Goal: Task Accomplishment & Management: Use online tool/utility

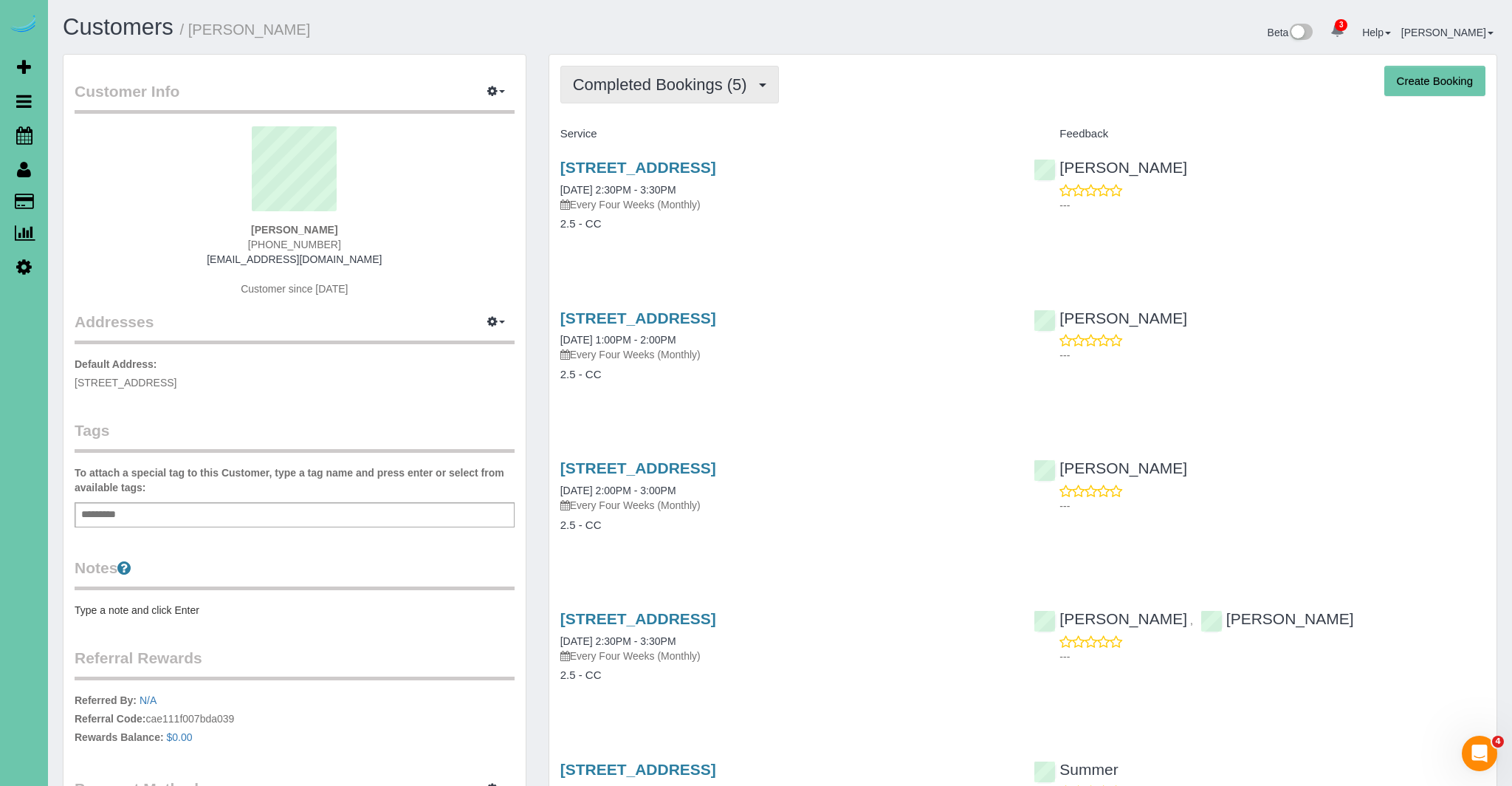
click at [593, 82] on span "Completed Bookings (5)" at bounding box center [664, 85] width 182 height 19
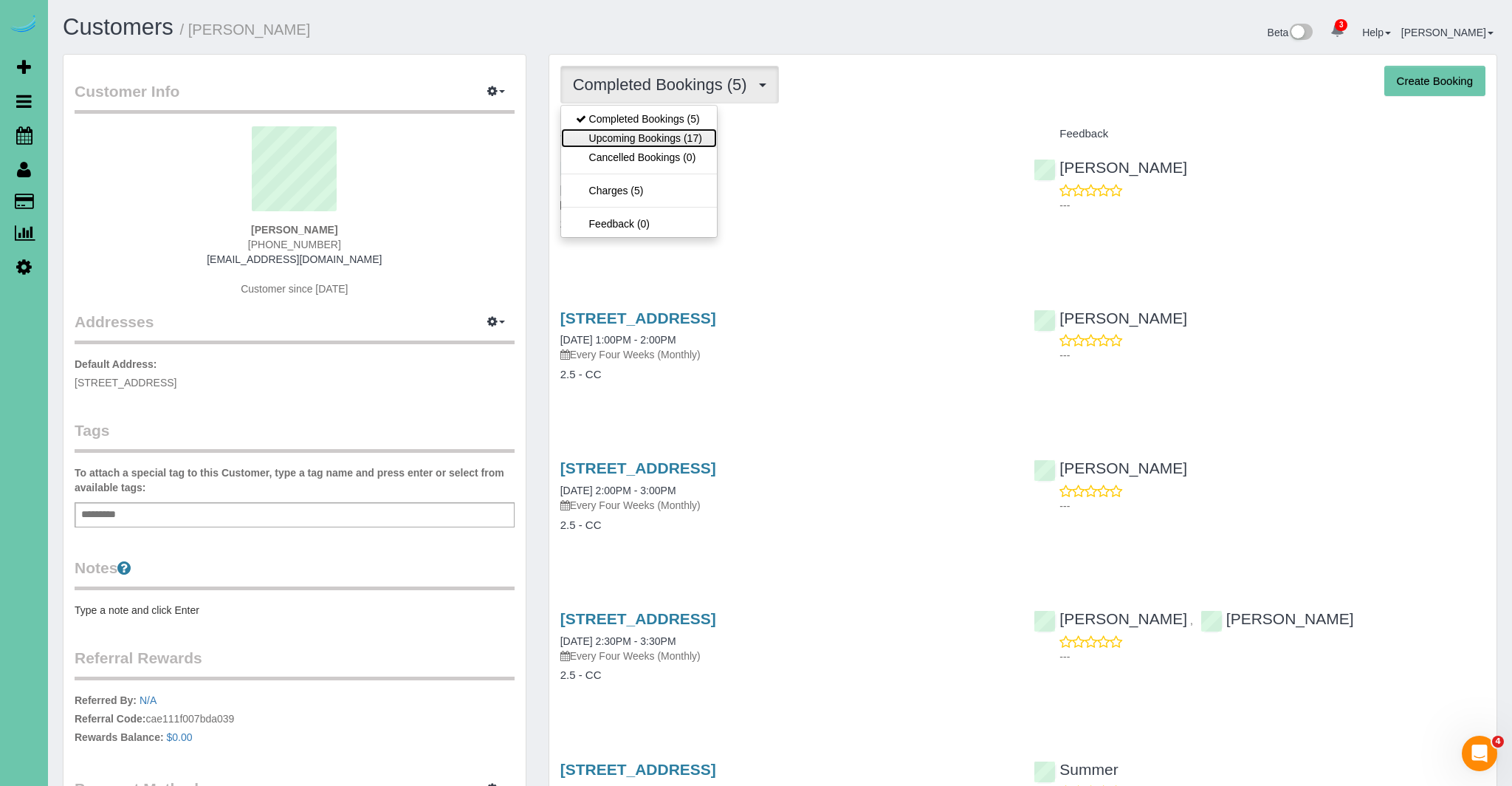
click at [619, 136] on link "Upcoming Bookings (17)" at bounding box center [639, 137] width 156 height 19
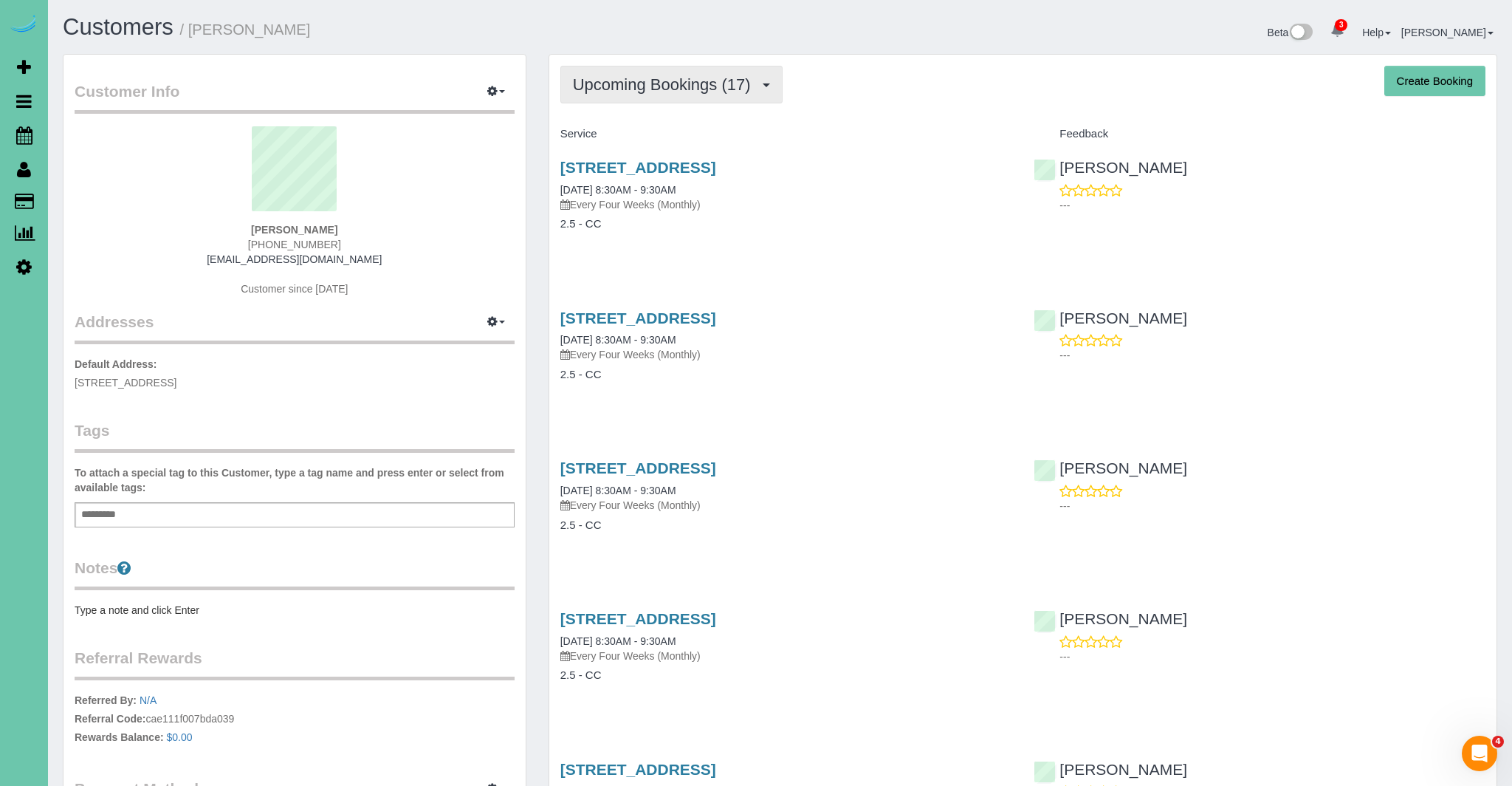
drag, startPoint x: 661, startPoint y: 76, endPoint x: 648, endPoint y: 105, distance: 31.8
click at [661, 77] on span "Upcoming Bookings (17)" at bounding box center [666, 85] width 186 height 19
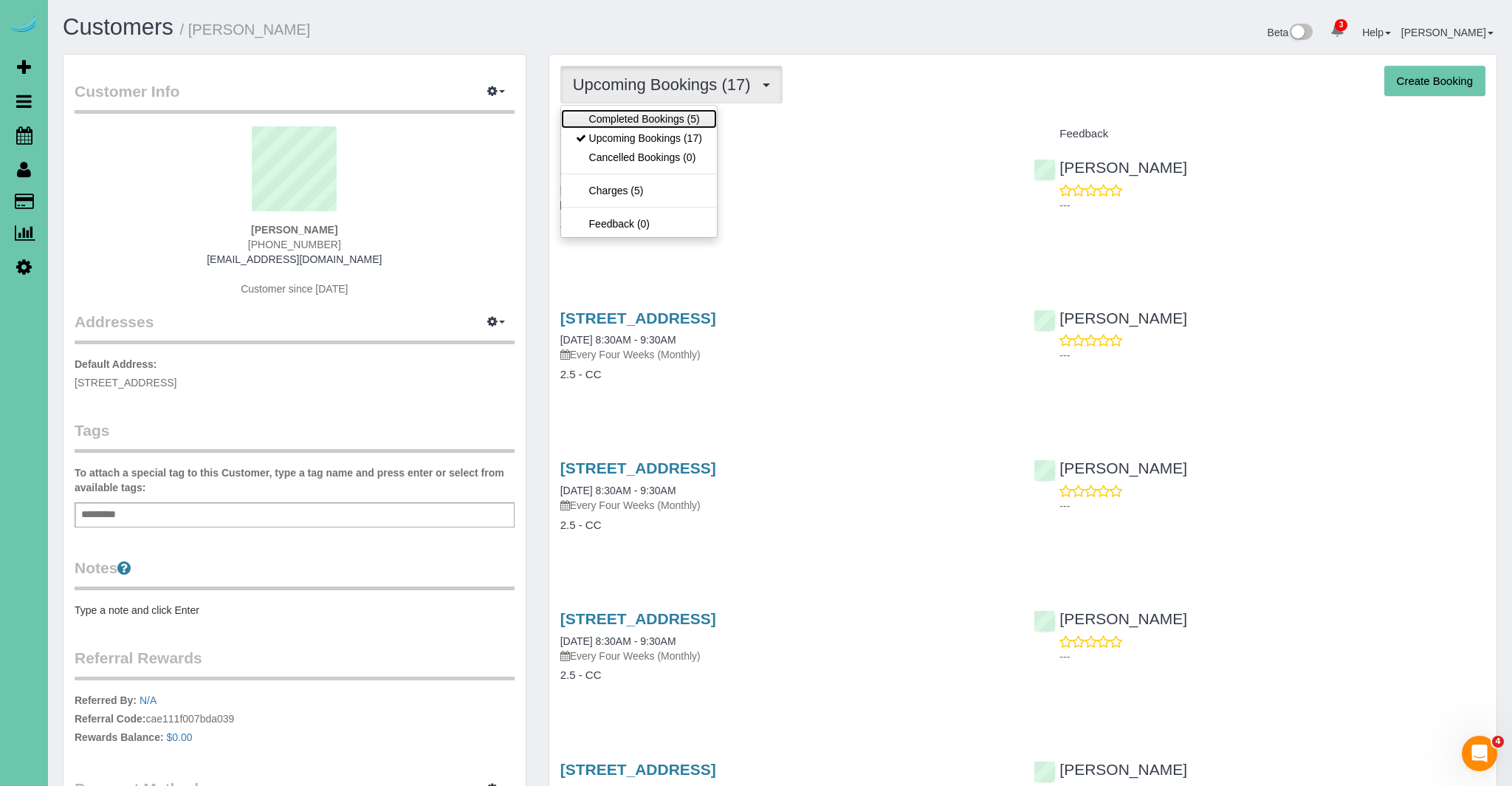
click at [641, 115] on link "Completed Bookings (5)" at bounding box center [639, 119] width 156 height 19
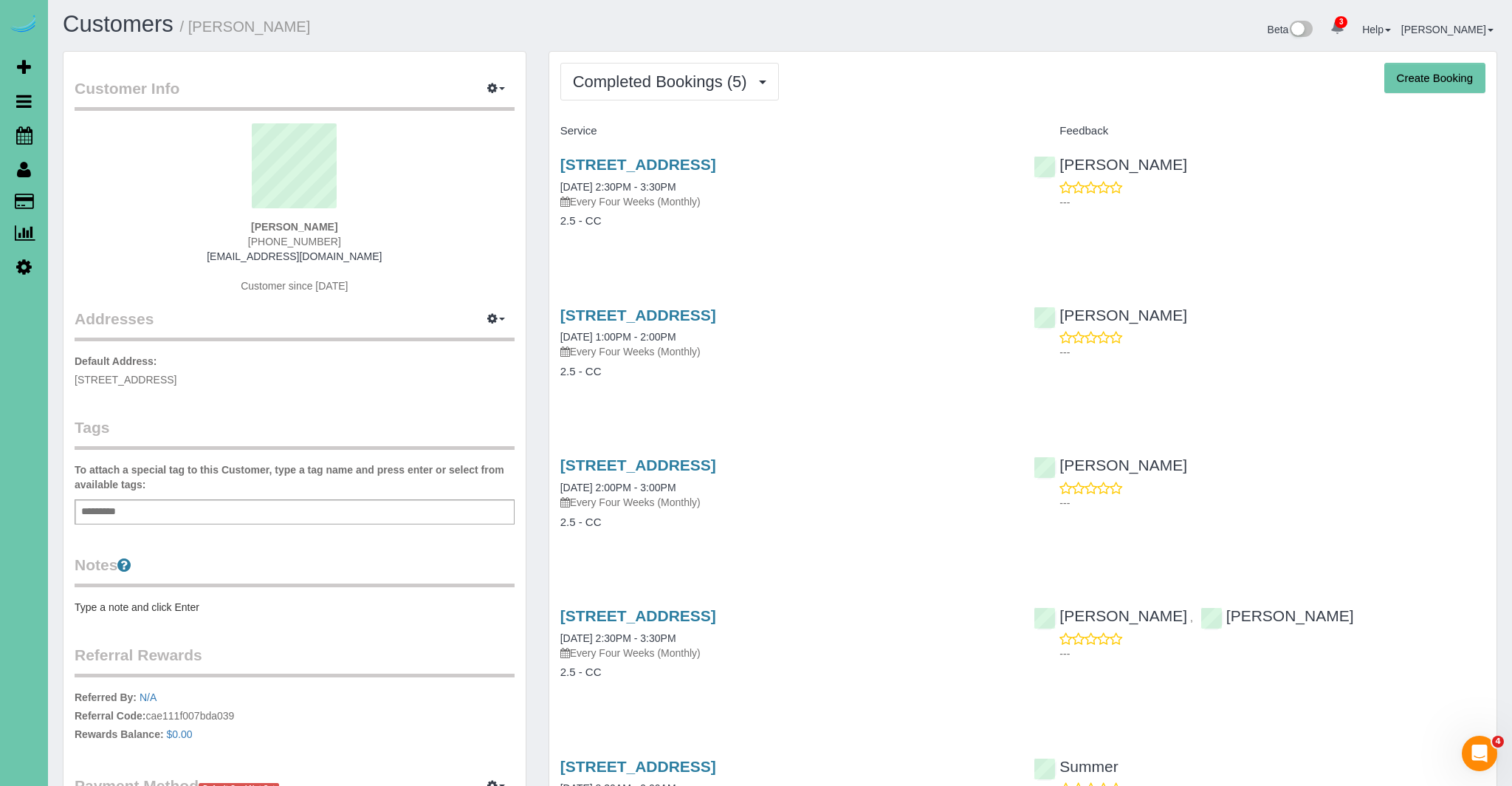
scroll to position [5, 0]
click at [23, 134] on icon at bounding box center [24, 135] width 16 height 18
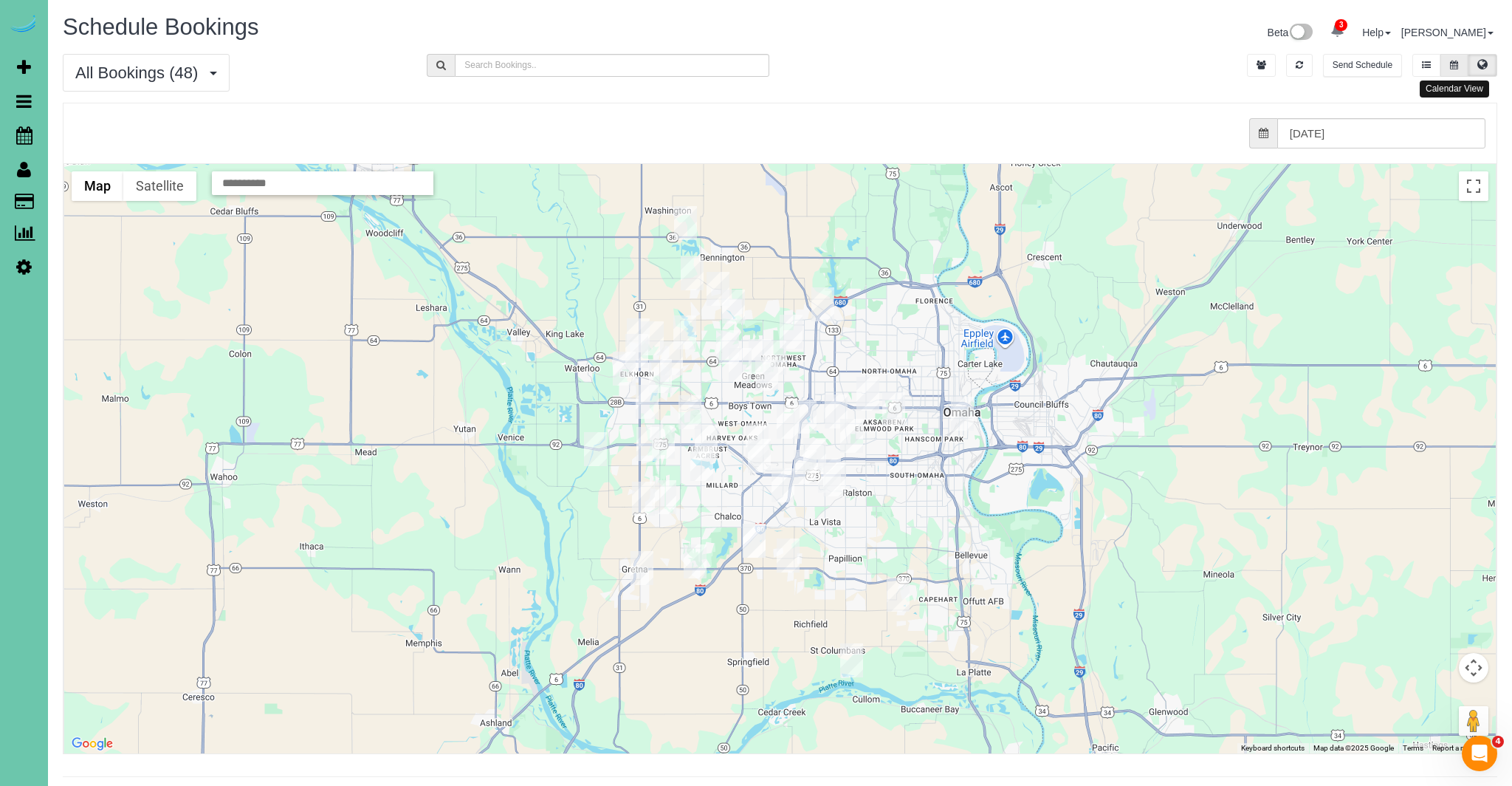
click at [1460, 63] on button at bounding box center [1454, 64] width 27 height 23
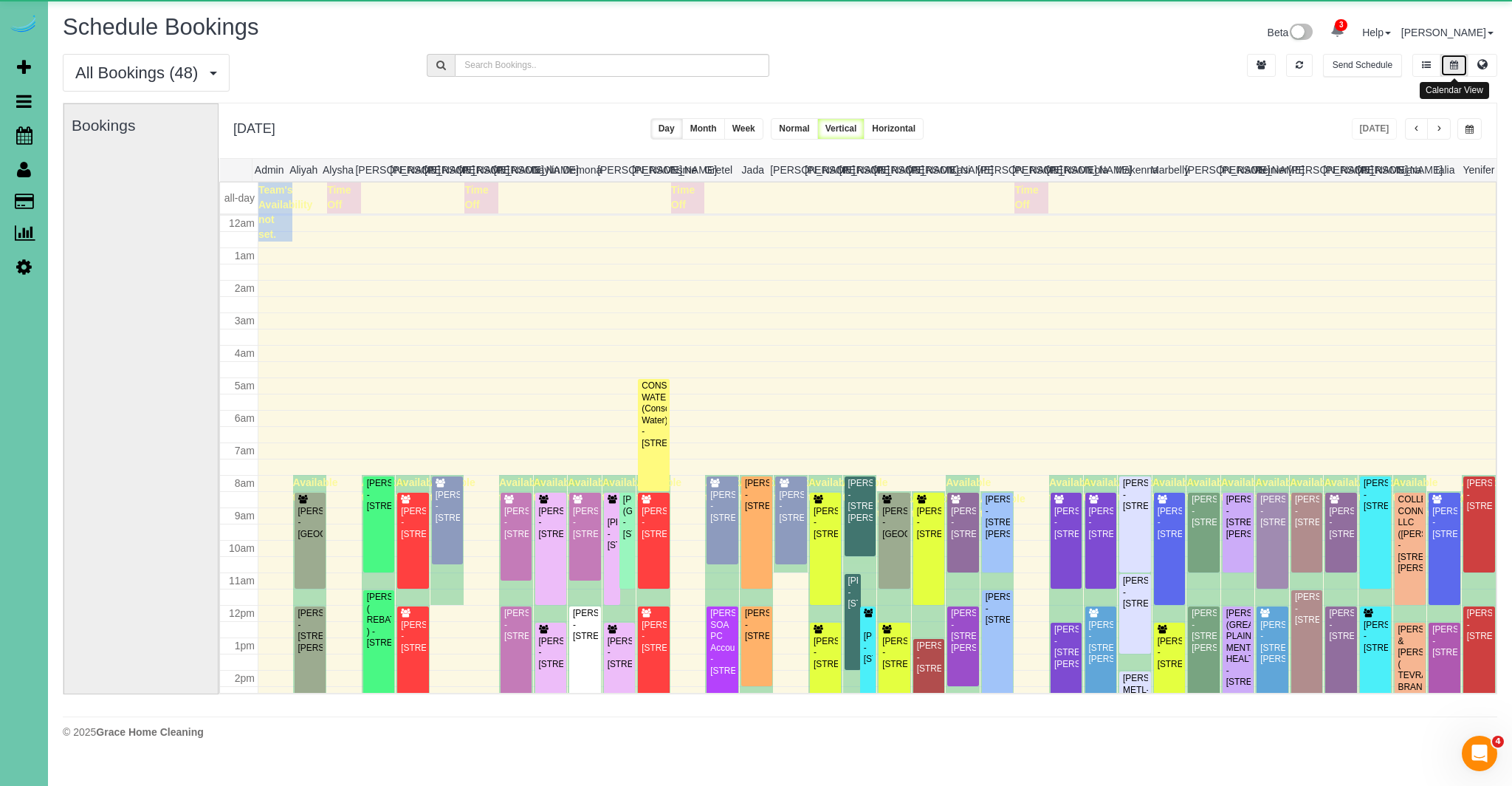
scroll to position [196, 0]
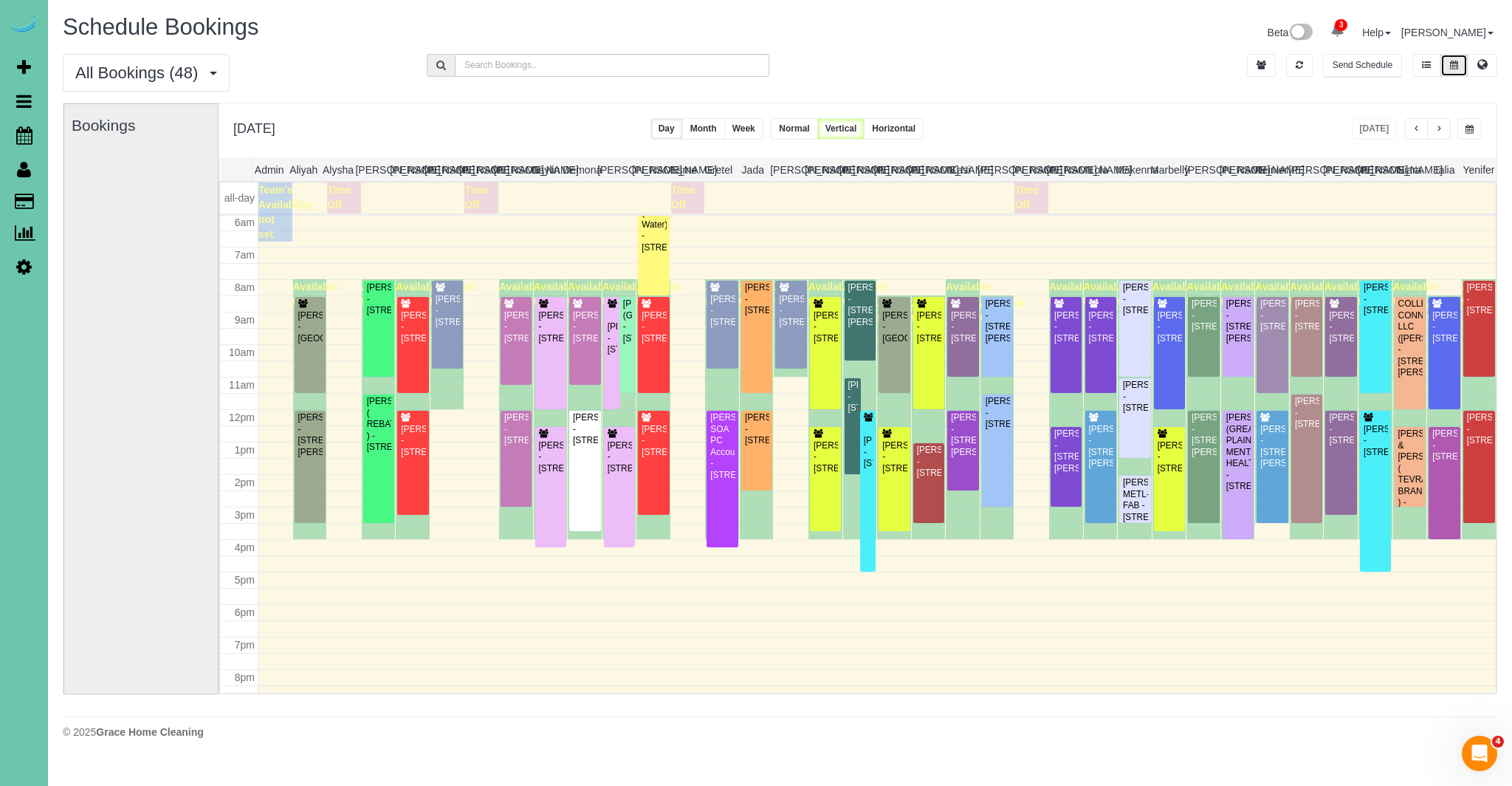
click at [1472, 130] on span "button" at bounding box center [1469, 129] width 8 height 9
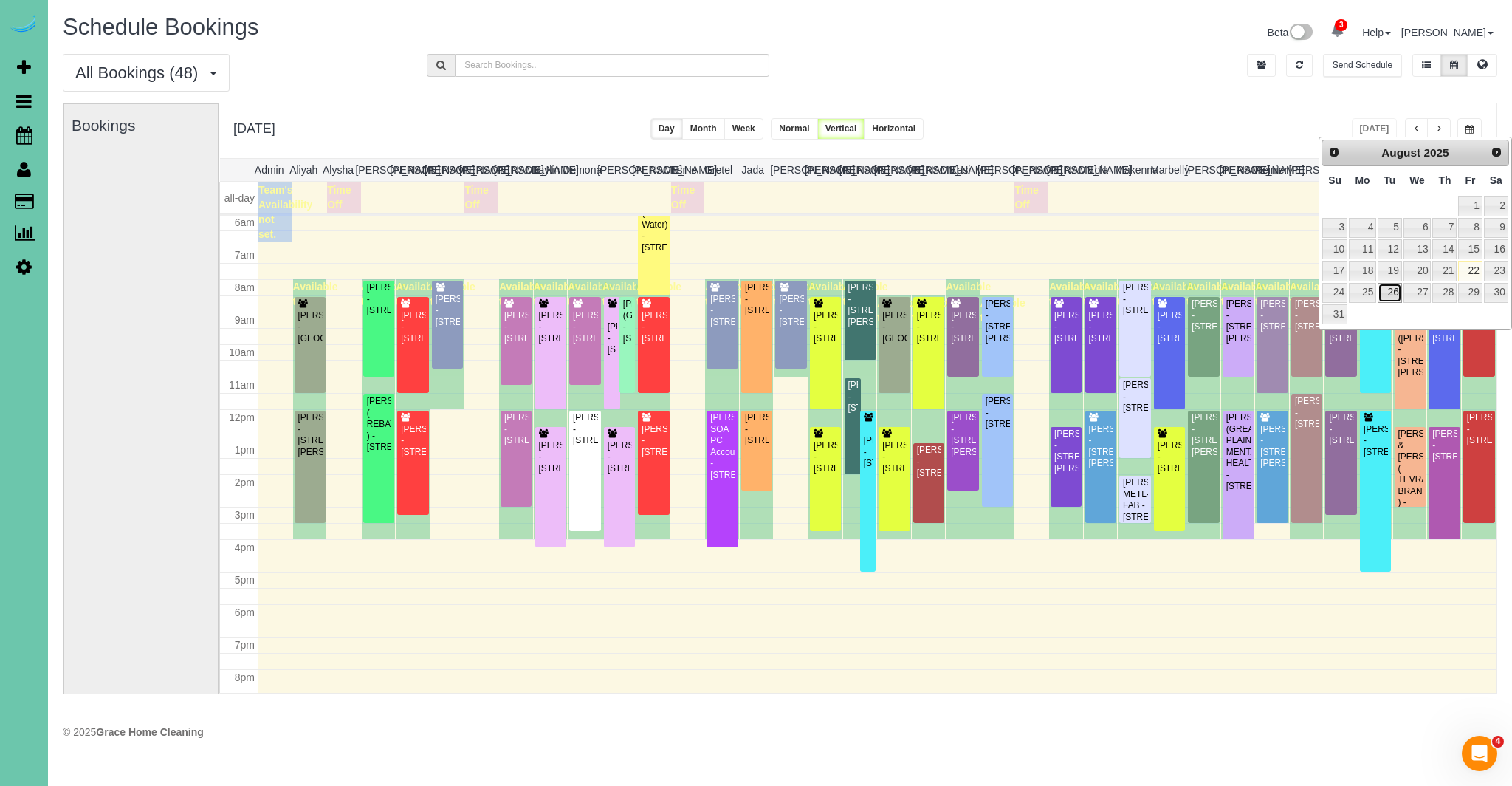
click at [1395, 290] on link "26" at bounding box center [1389, 293] width 23 height 20
type input "**********"
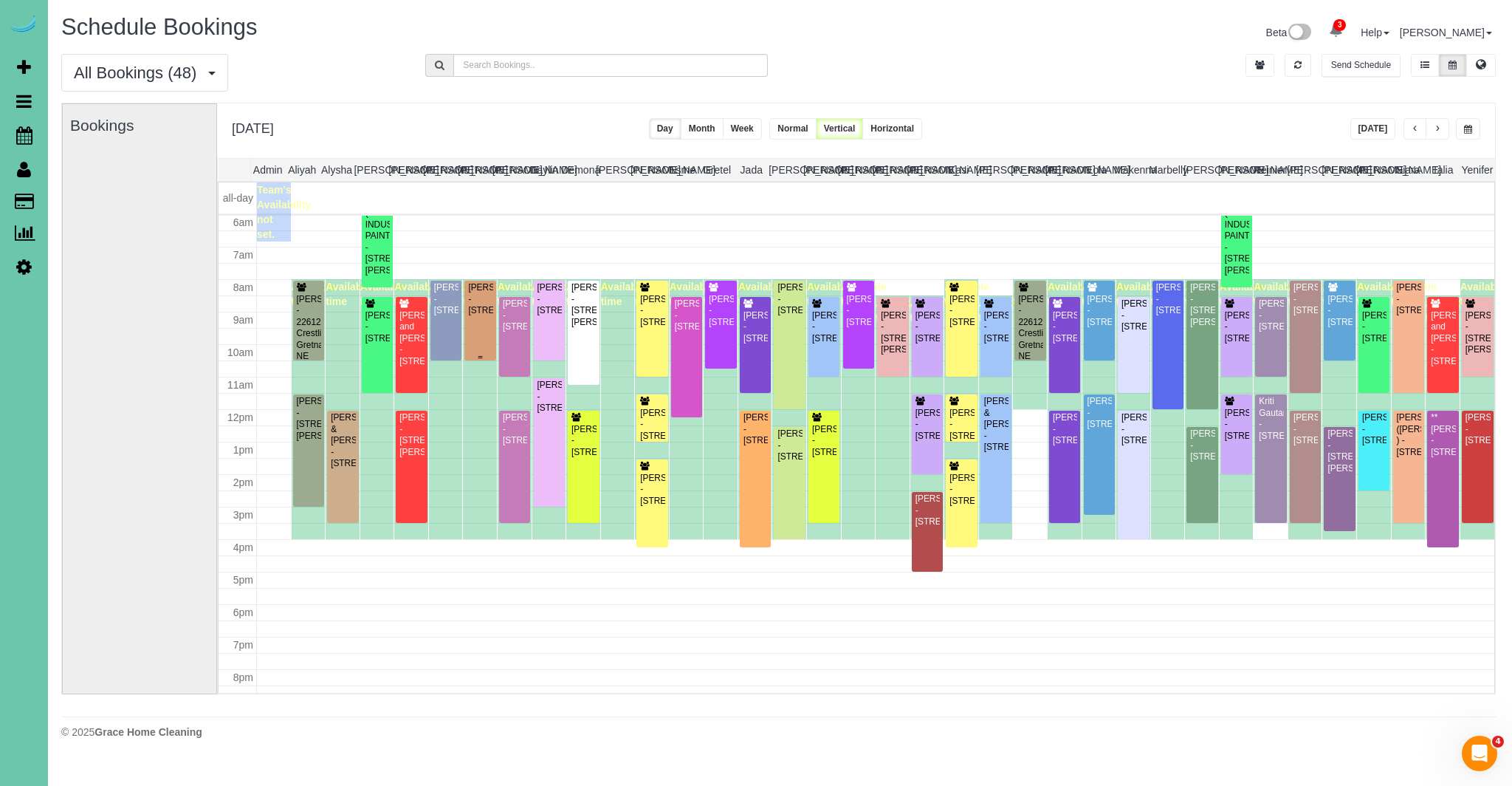
click at [482, 311] on div "Callie Dian - 667 N 59th Street, Omaha, NE 68132" at bounding box center [480, 299] width 25 height 34
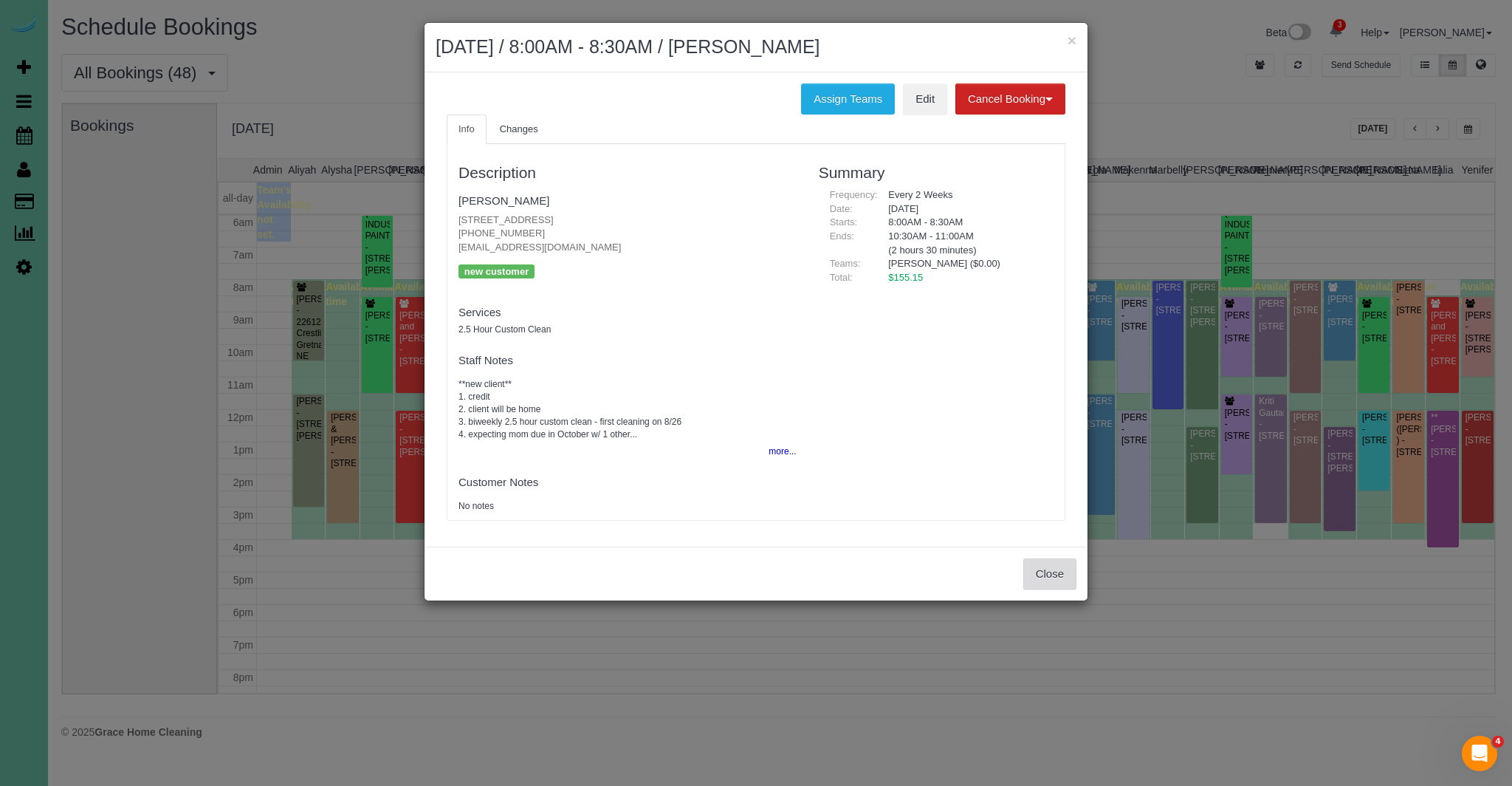
click at [1060, 577] on button "Close" at bounding box center [1050, 574] width 53 height 31
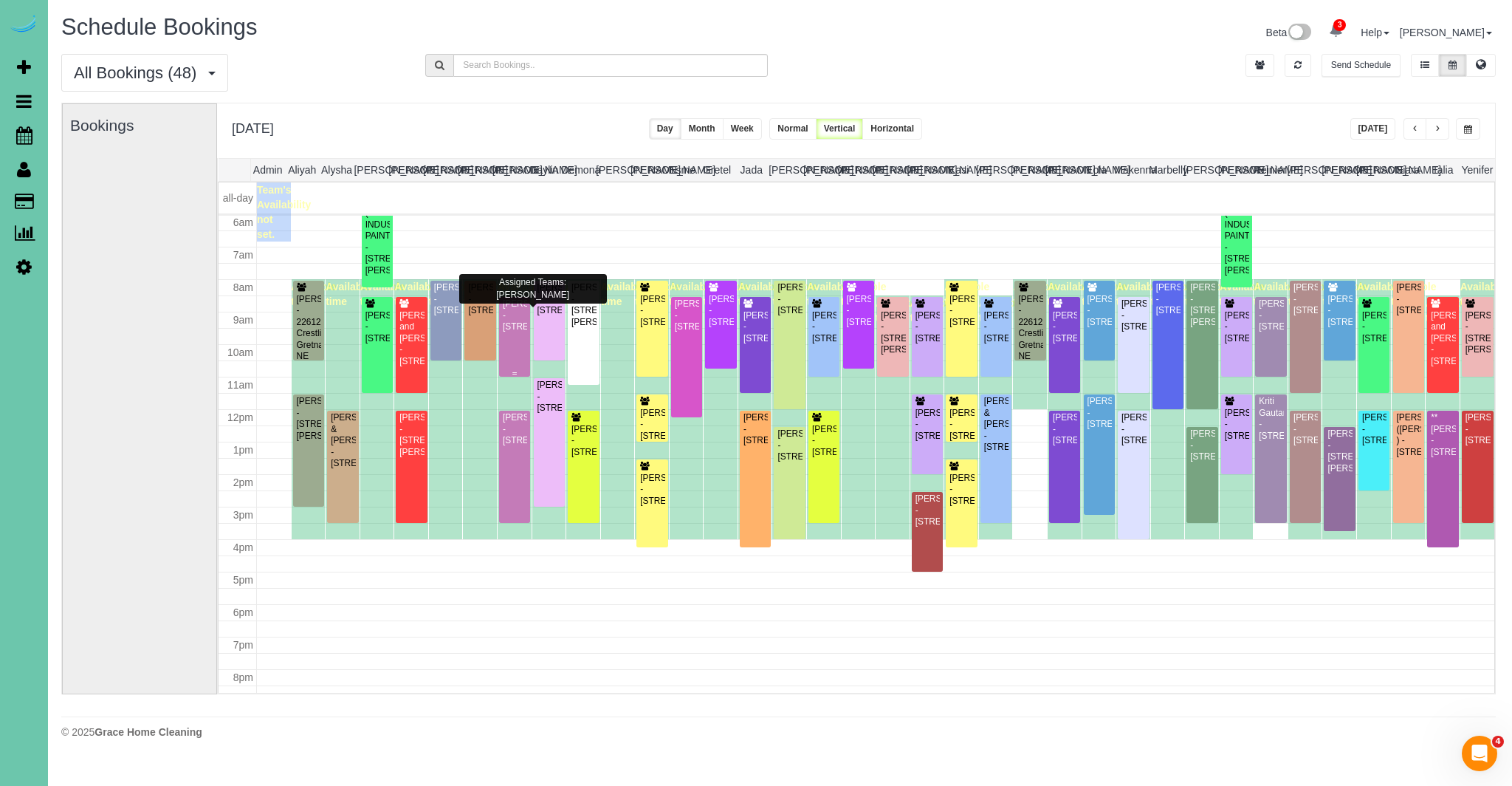
click at [516, 332] on div "Annie Dolan - 6019 Hickory Street, Omaha, NE 68106" at bounding box center [515, 315] width 25 height 34
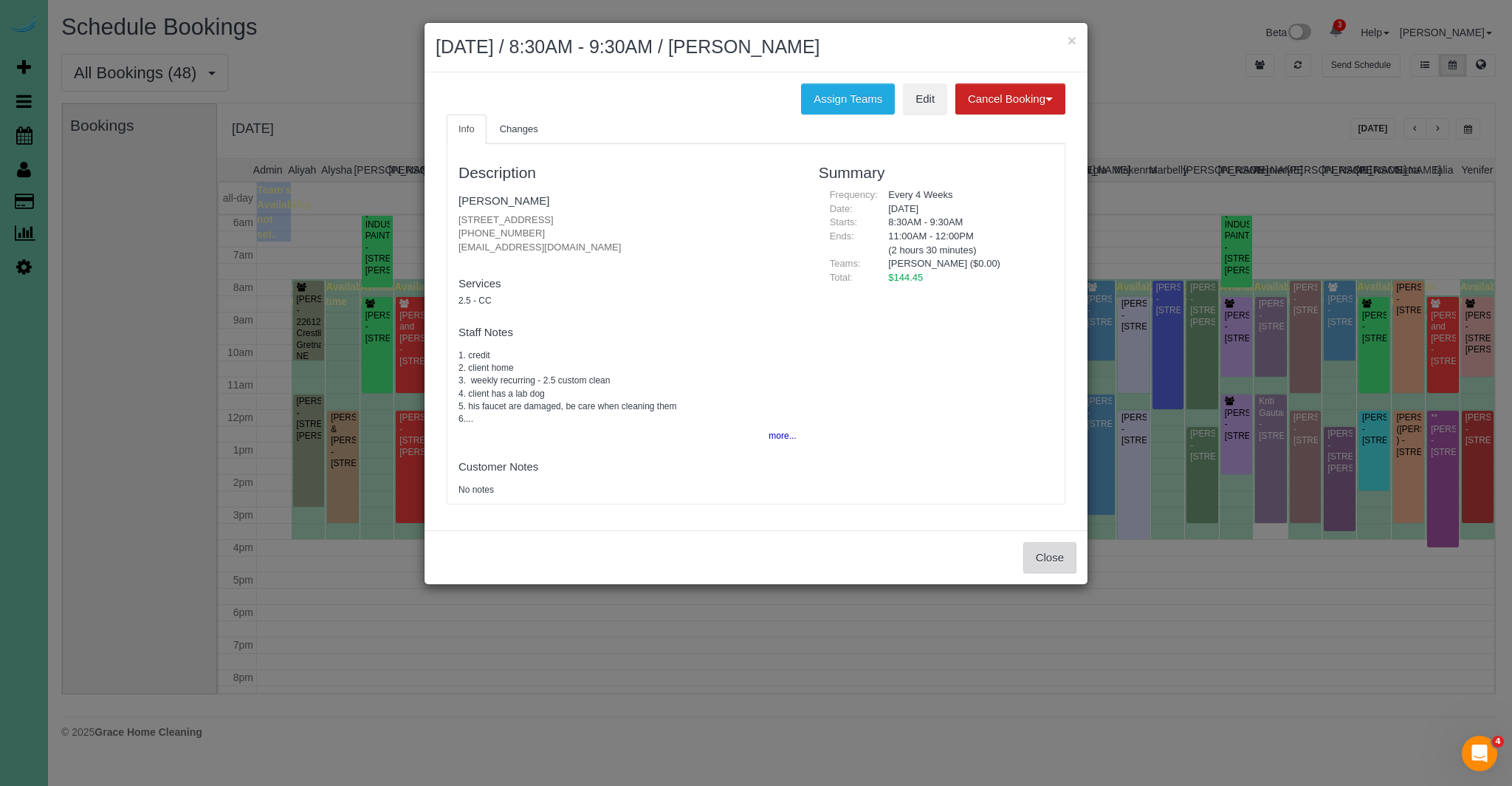
drag, startPoint x: 1059, startPoint y: 560, endPoint x: 973, endPoint y: 529, distance: 91.4
click at [1043, 552] on button "Close" at bounding box center [1050, 558] width 53 height 31
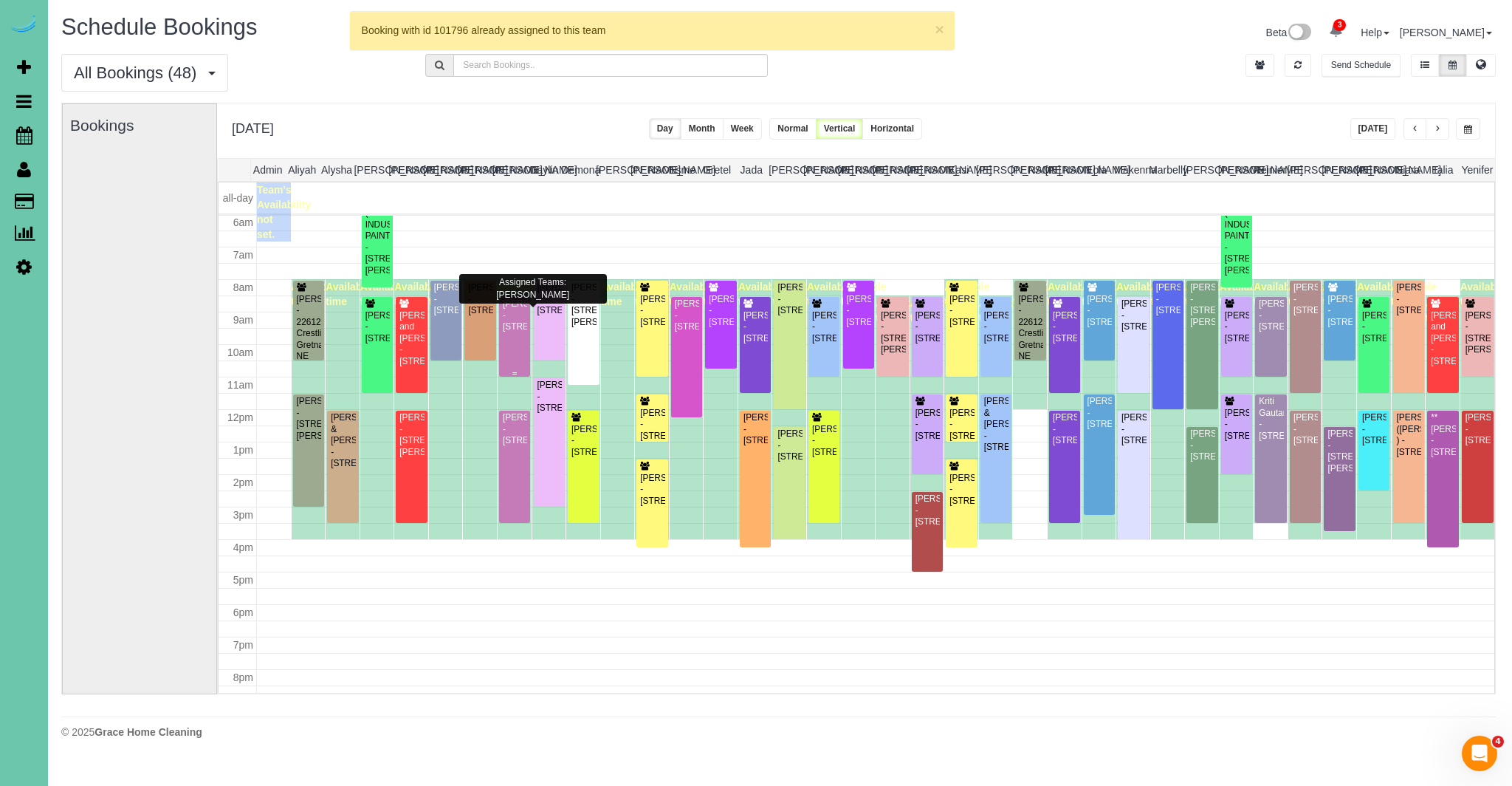
click at [513, 332] on div "Annie Dolan - 6019 Hickory Street, Omaha, NE 68106" at bounding box center [515, 315] width 25 height 34
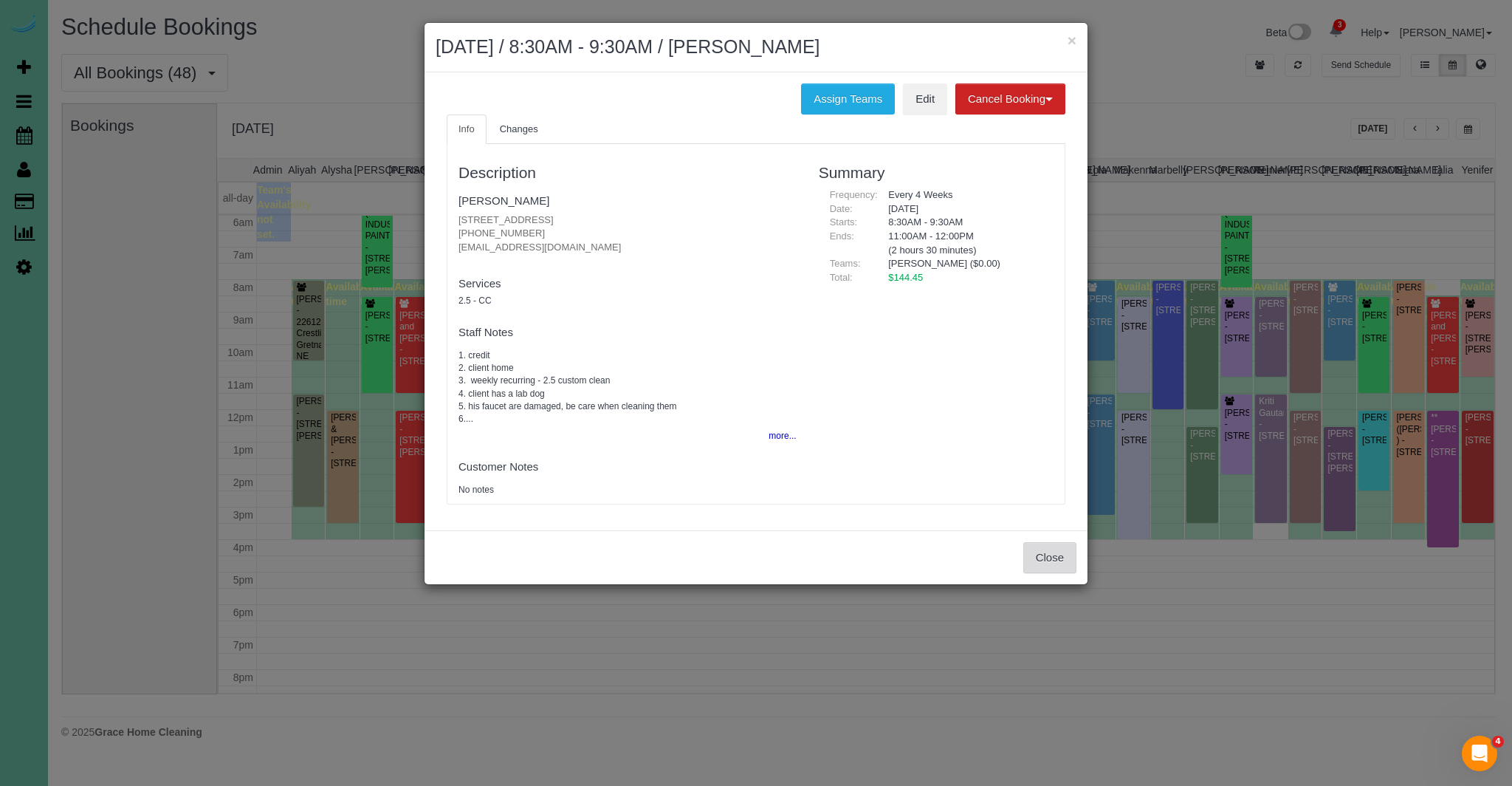
click at [1061, 569] on button "Close" at bounding box center [1050, 558] width 53 height 31
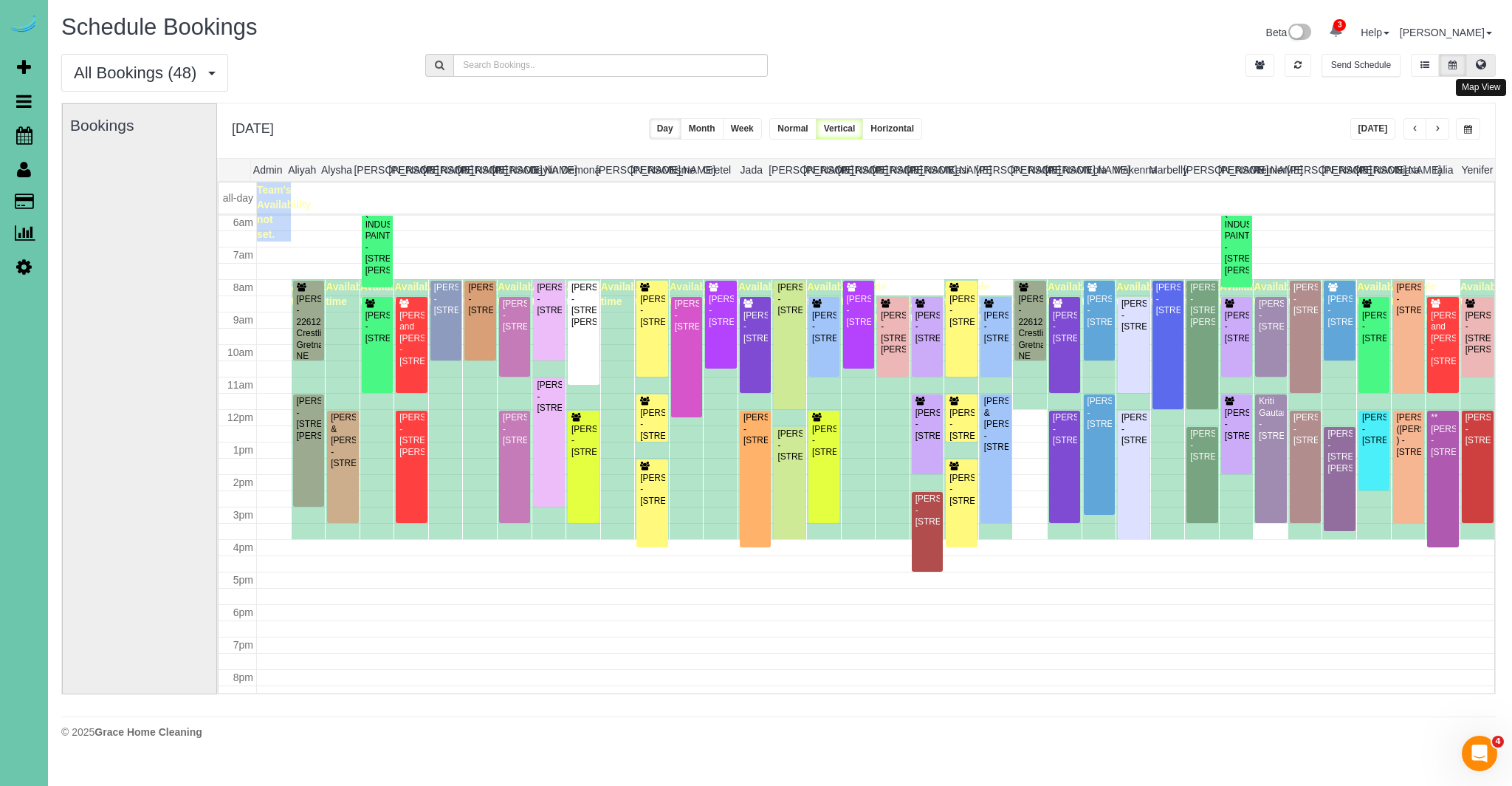
click at [1489, 64] on button at bounding box center [1481, 64] width 30 height 23
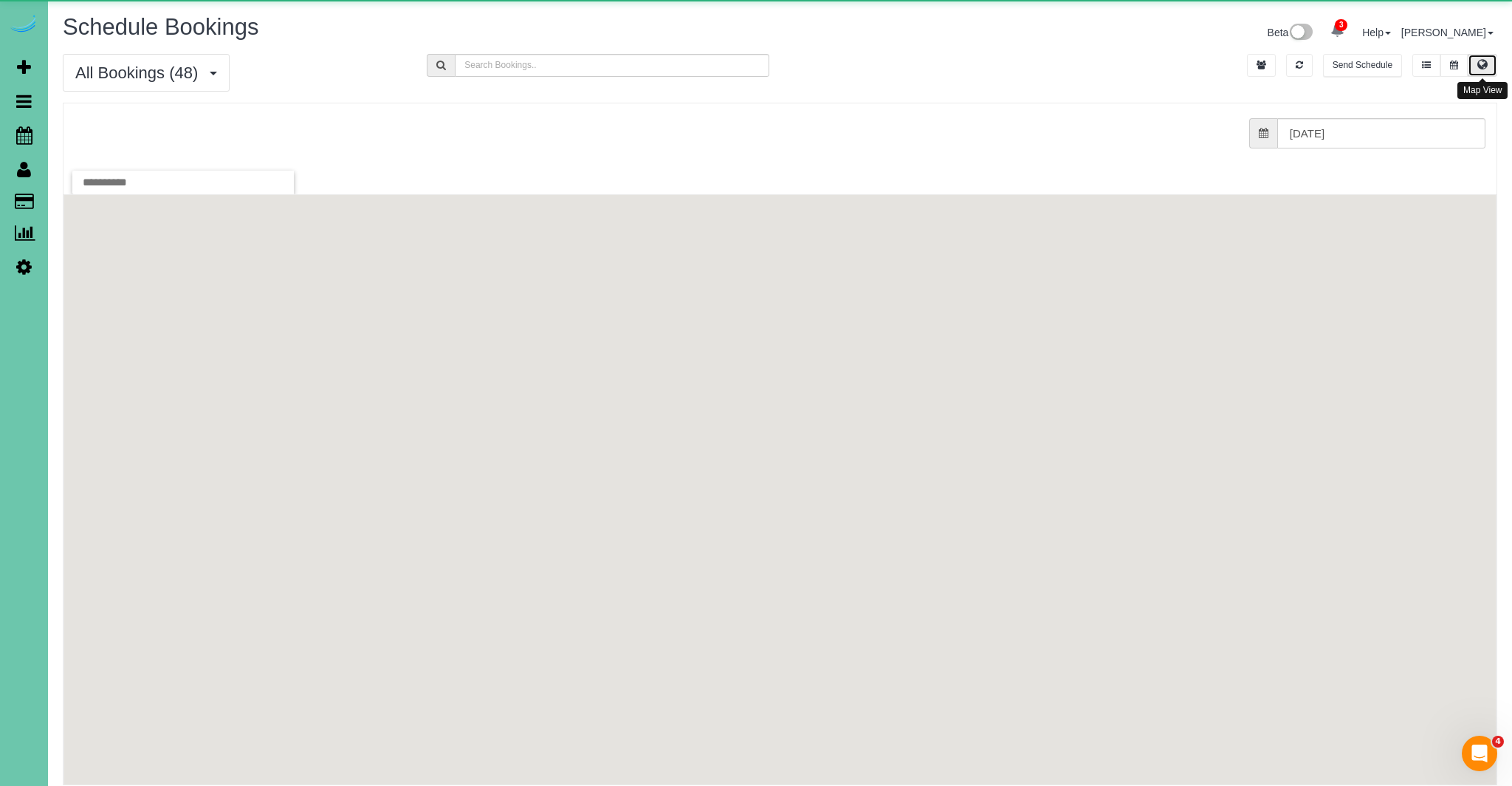
scroll to position [0, 0]
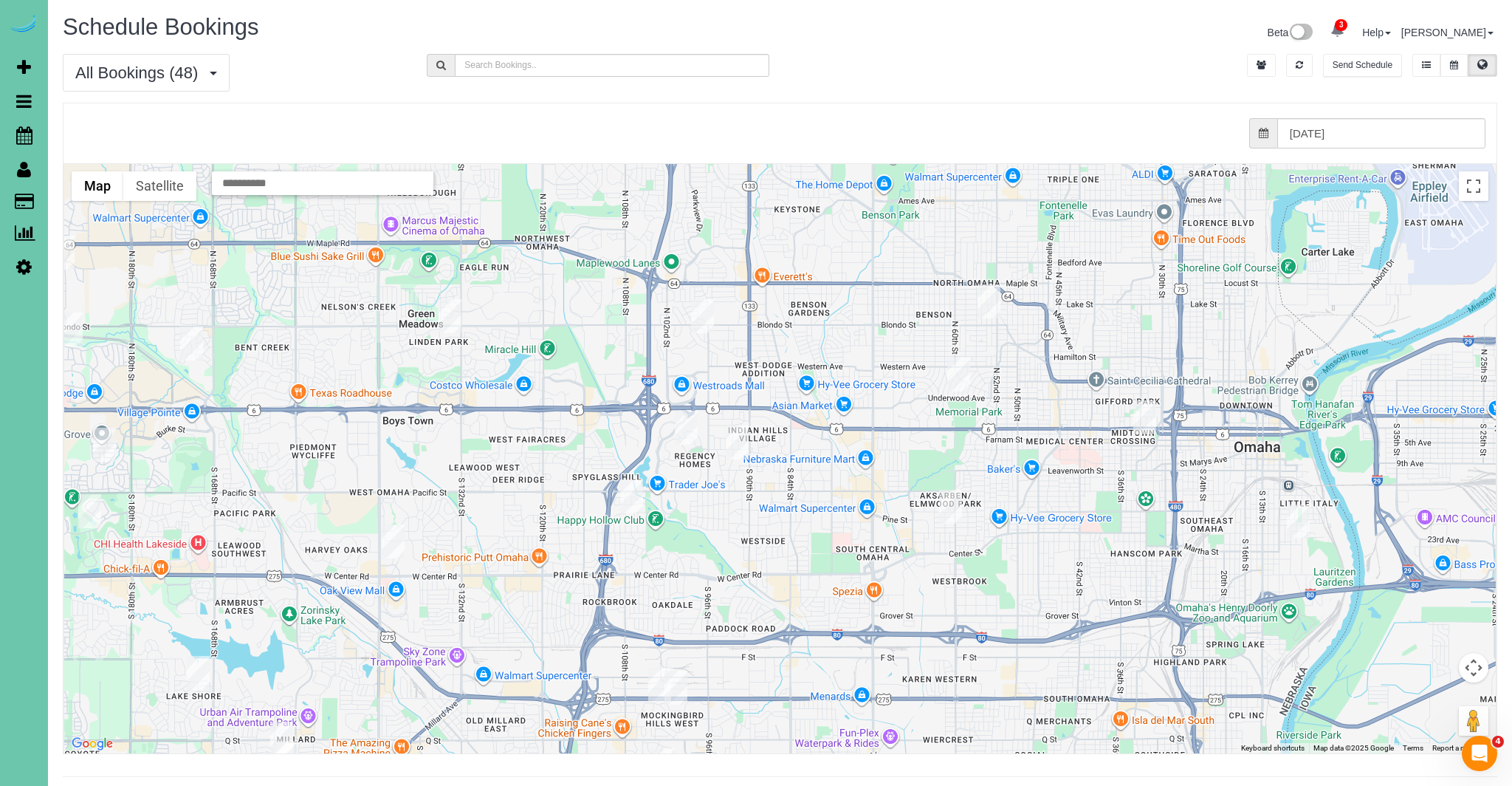
drag, startPoint x: 1048, startPoint y: 275, endPoint x: 1017, endPoint y: 481, distance: 208.3
click at [1019, 482] on div at bounding box center [780, 458] width 1432 height 590
click at [1446, 63] on button at bounding box center [1454, 64] width 27 height 23
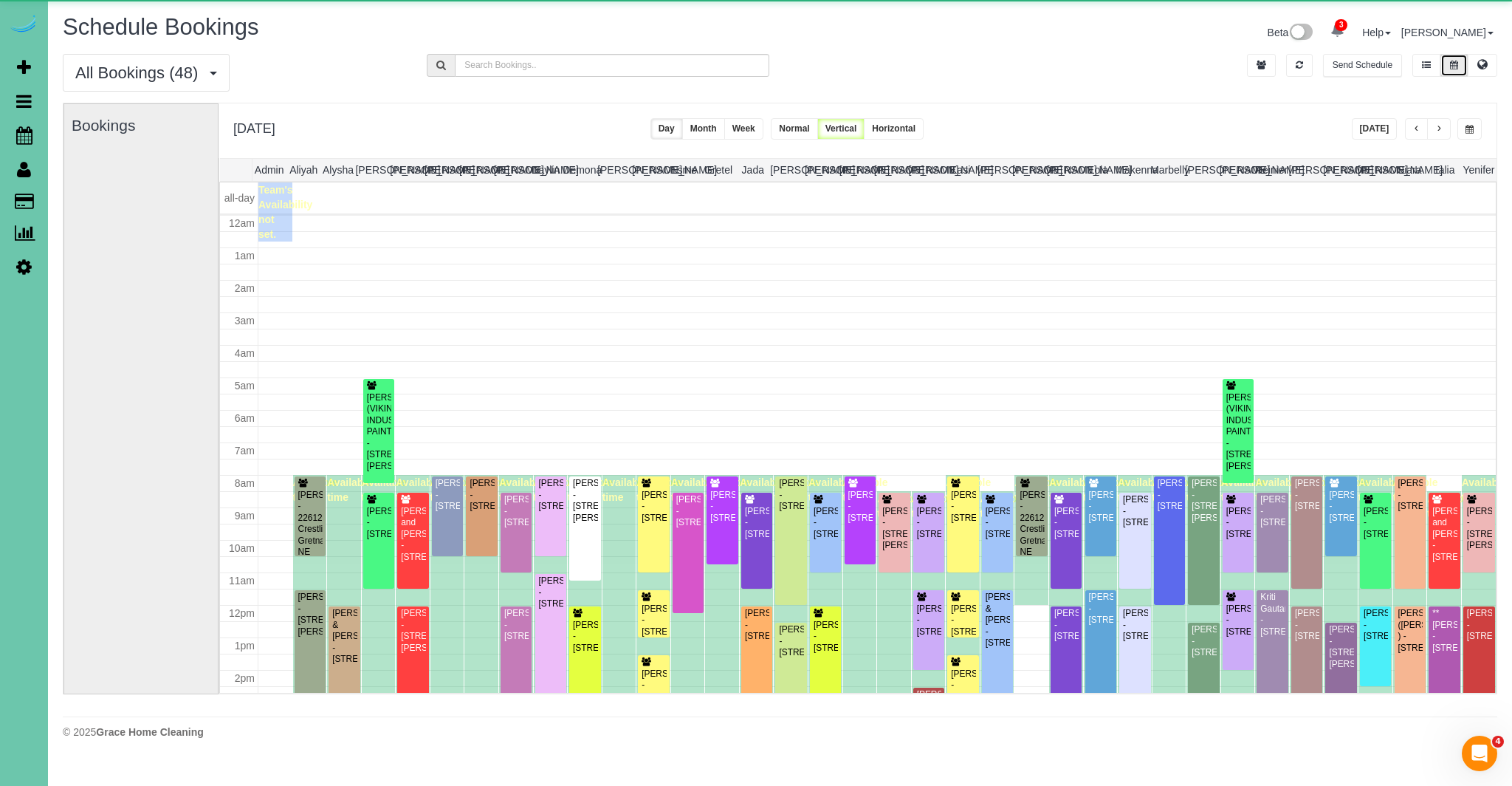
scroll to position [196, 0]
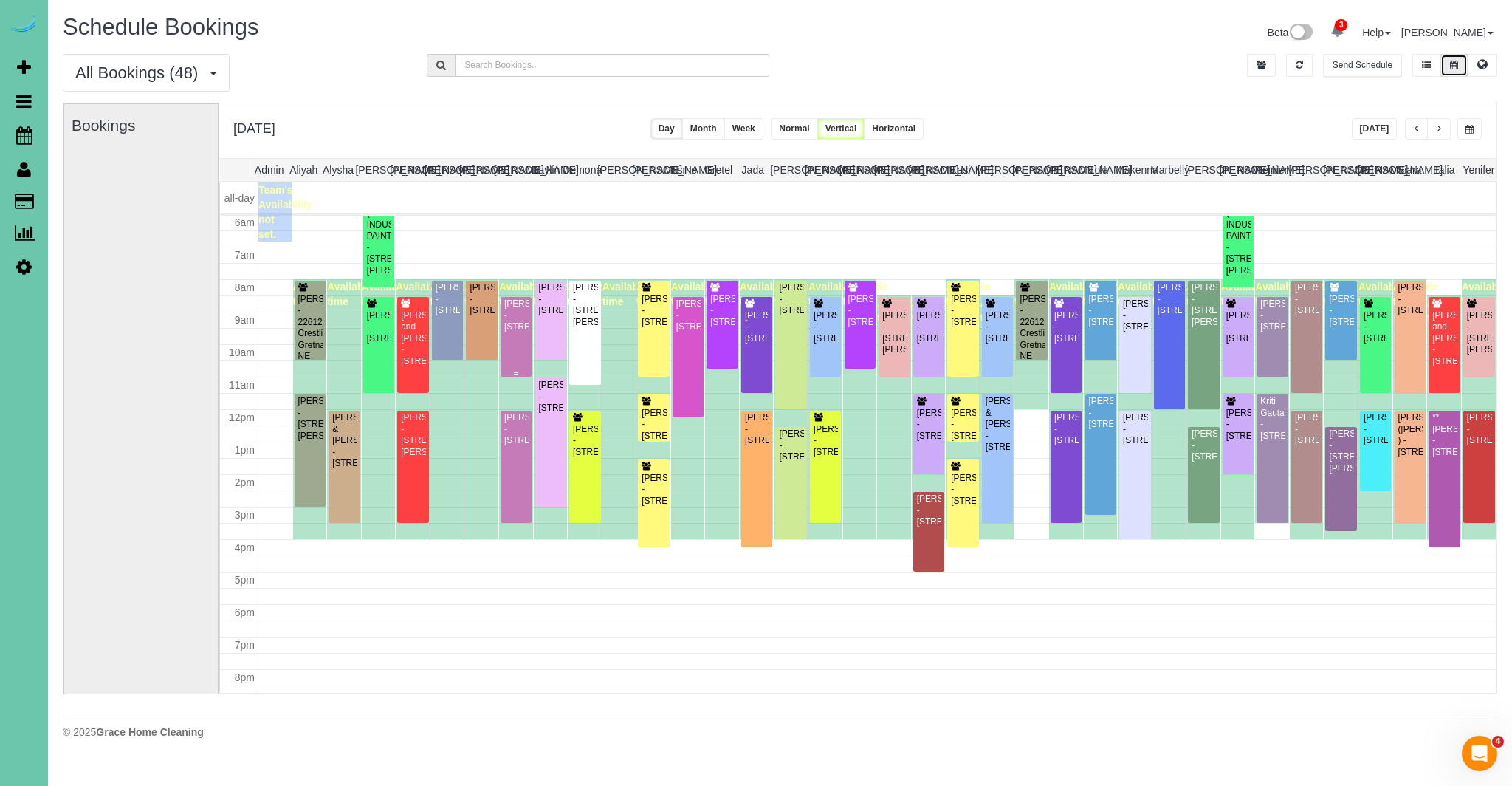
click at [525, 332] on div "Annie Dolan - 6019 Hickory Street, Omaha, NE 68106" at bounding box center [516, 315] width 25 height 34
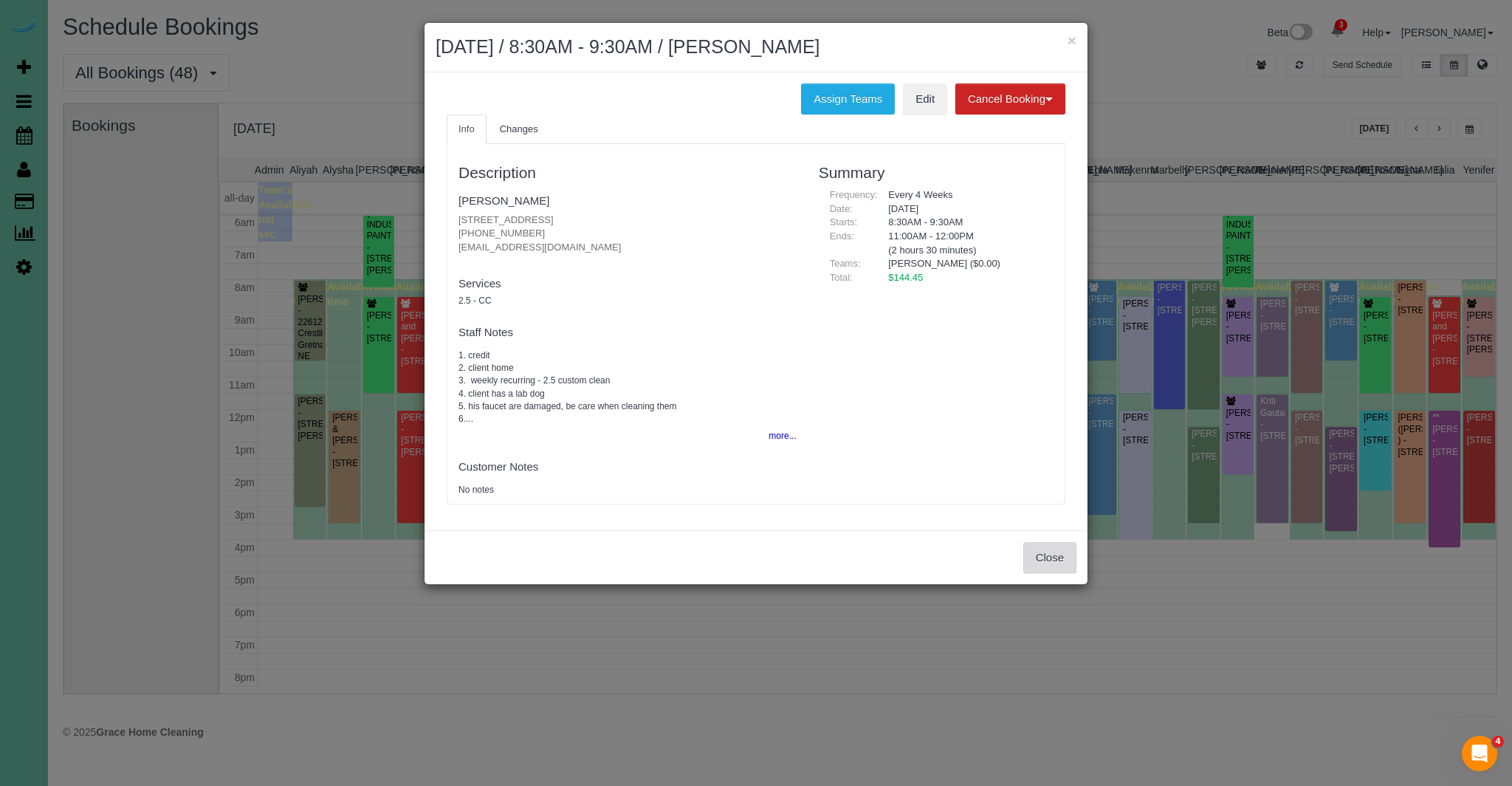
click at [1031, 555] on button "Close" at bounding box center [1050, 558] width 53 height 31
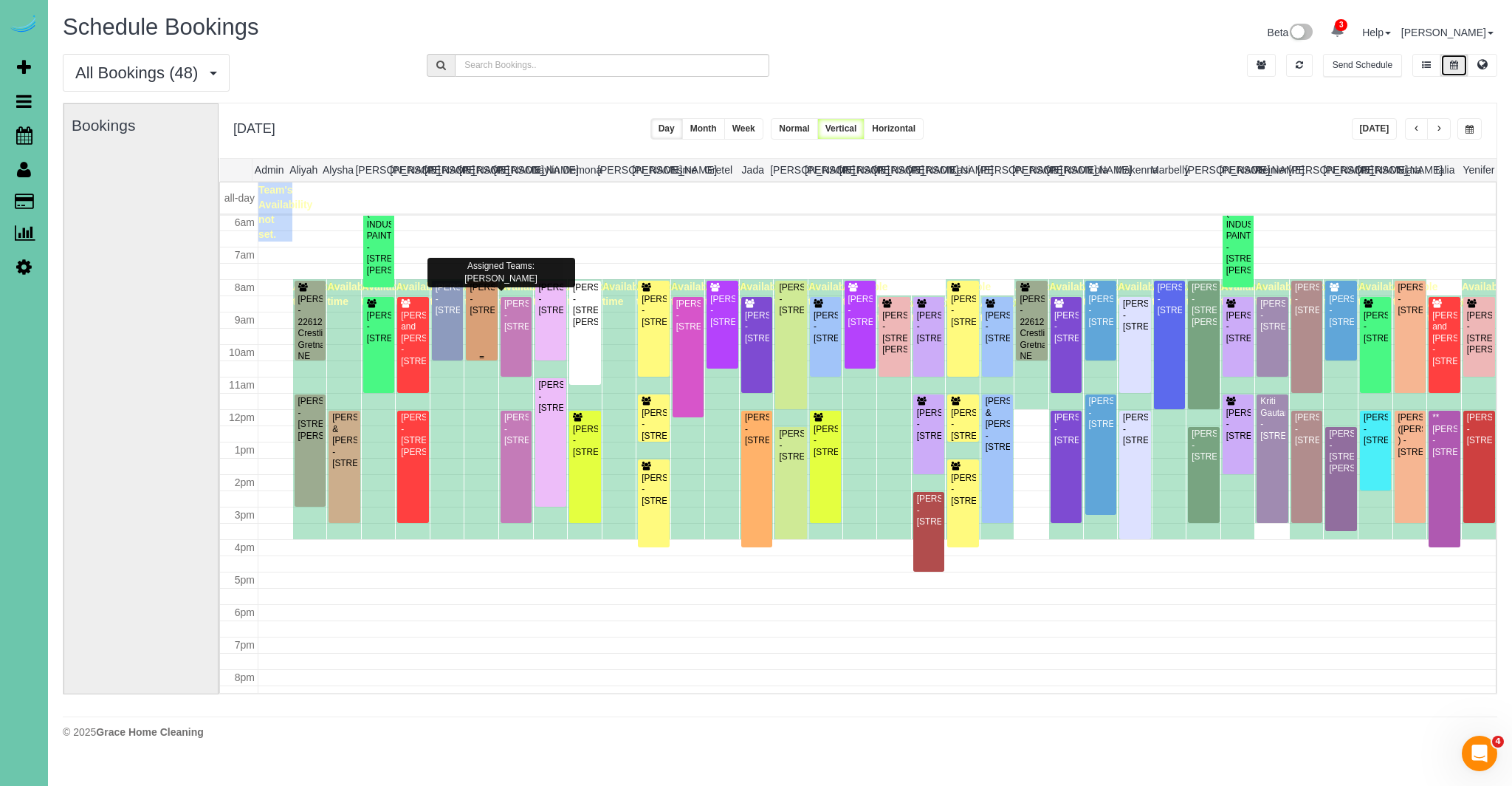
click at [489, 298] on div "Callie Dian - 667 N 59th Street, Omaha, NE 68132" at bounding box center [481, 299] width 25 height 34
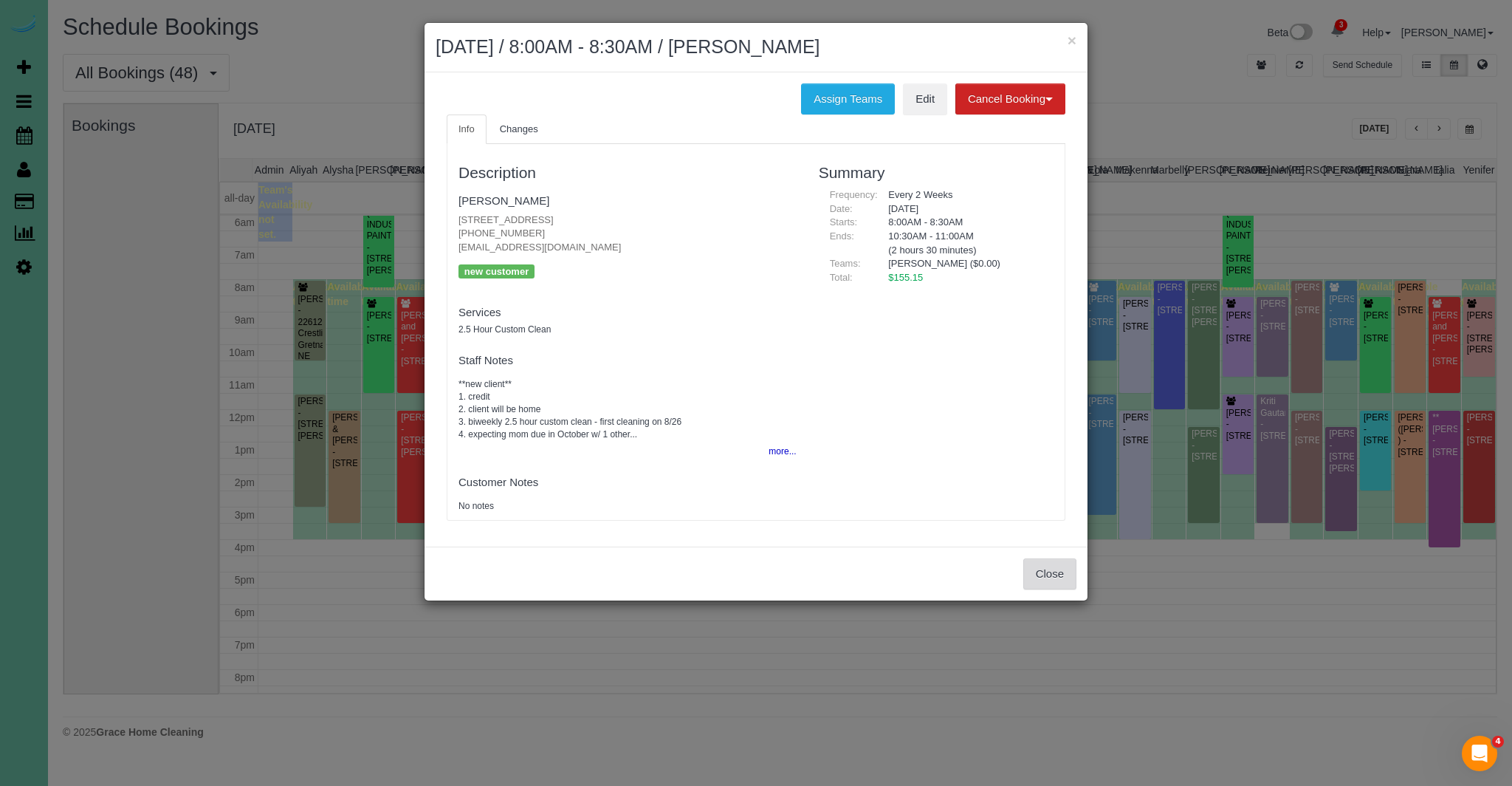
click at [1036, 578] on button "Close" at bounding box center [1050, 574] width 53 height 31
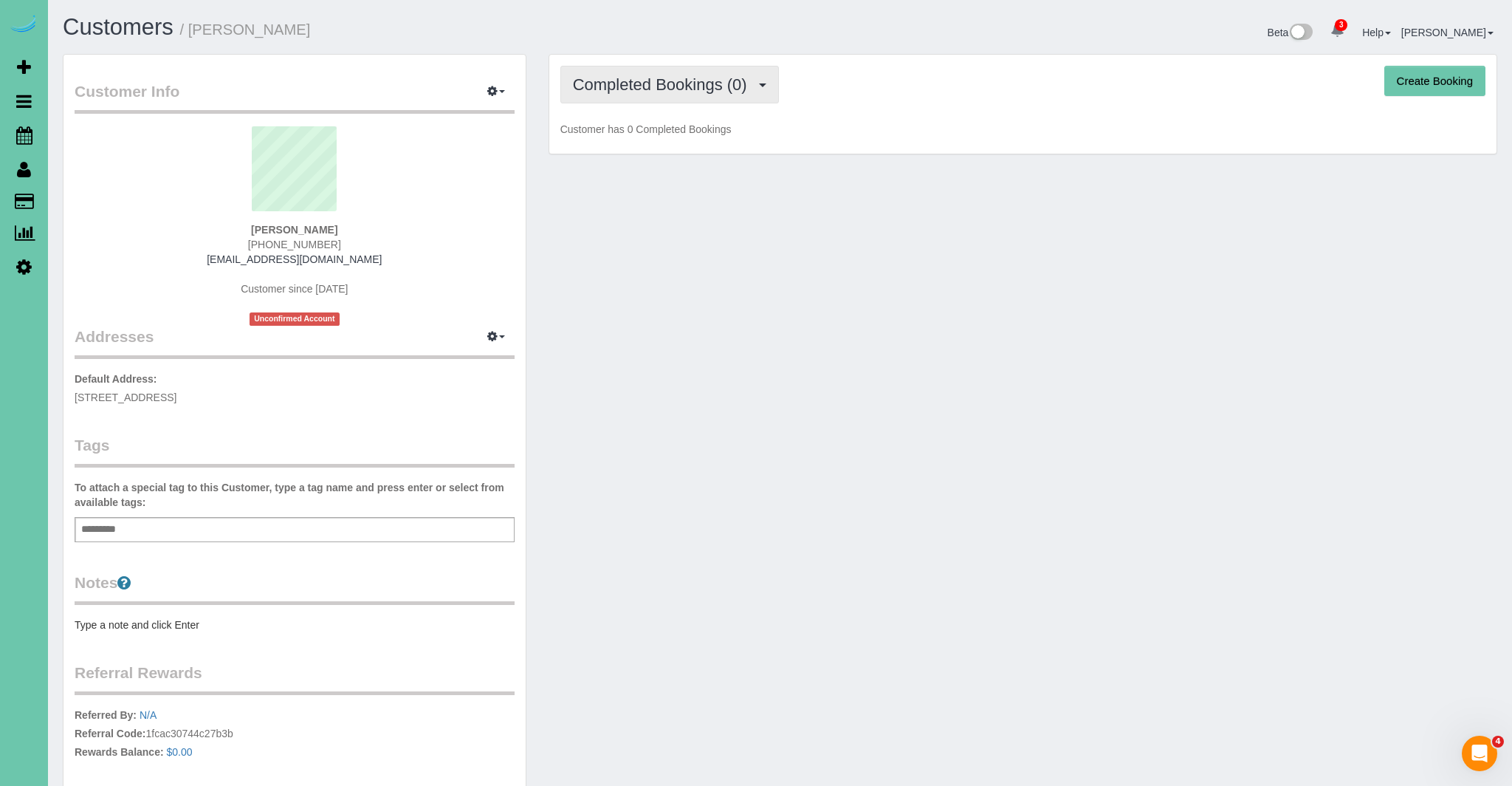
click at [633, 92] on span "Completed Bookings (0)" at bounding box center [664, 85] width 182 height 19
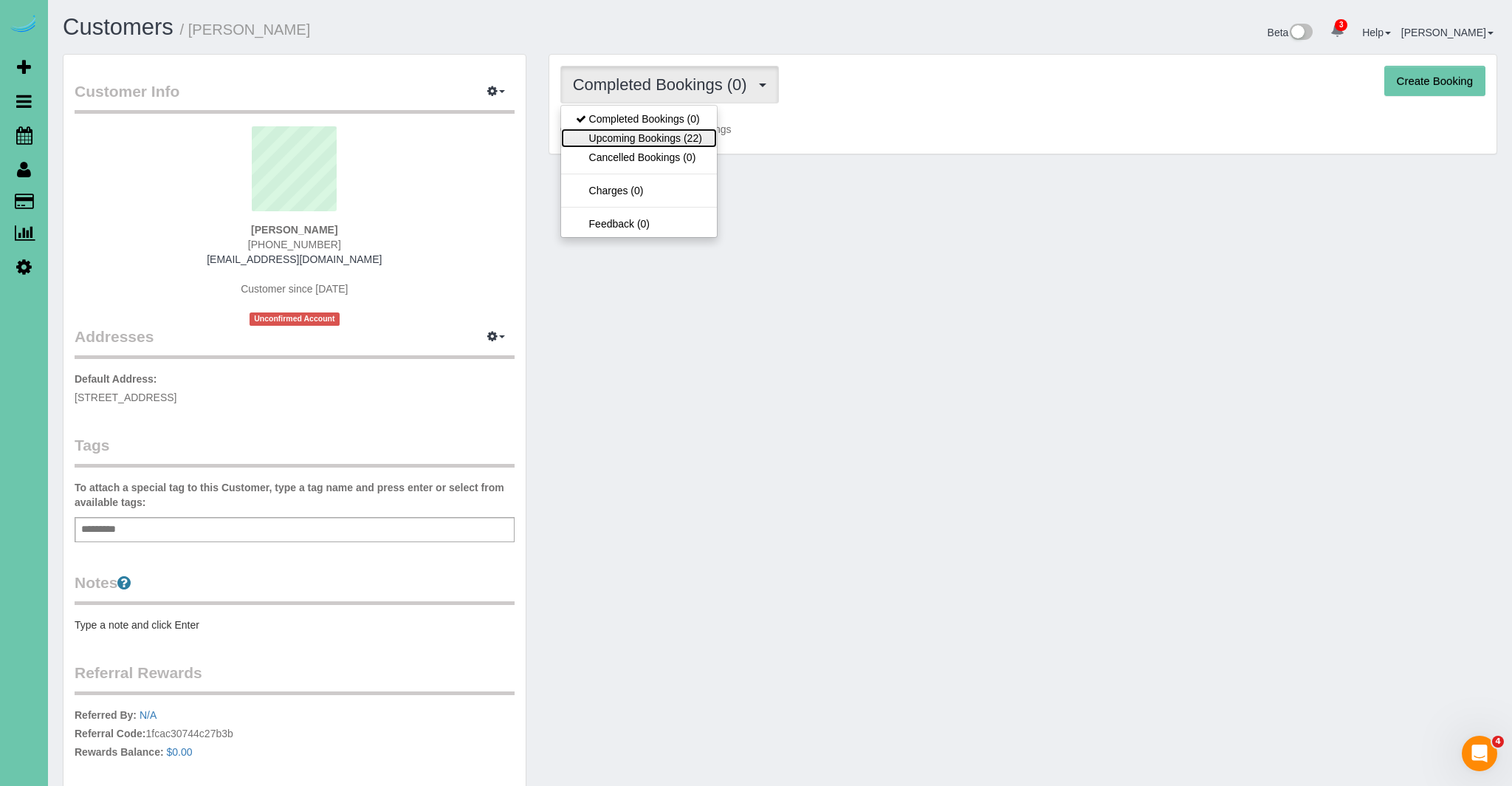
click at [624, 134] on link "Upcoming Bookings (22)" at bounding box center [639, 137] width 156 height 19
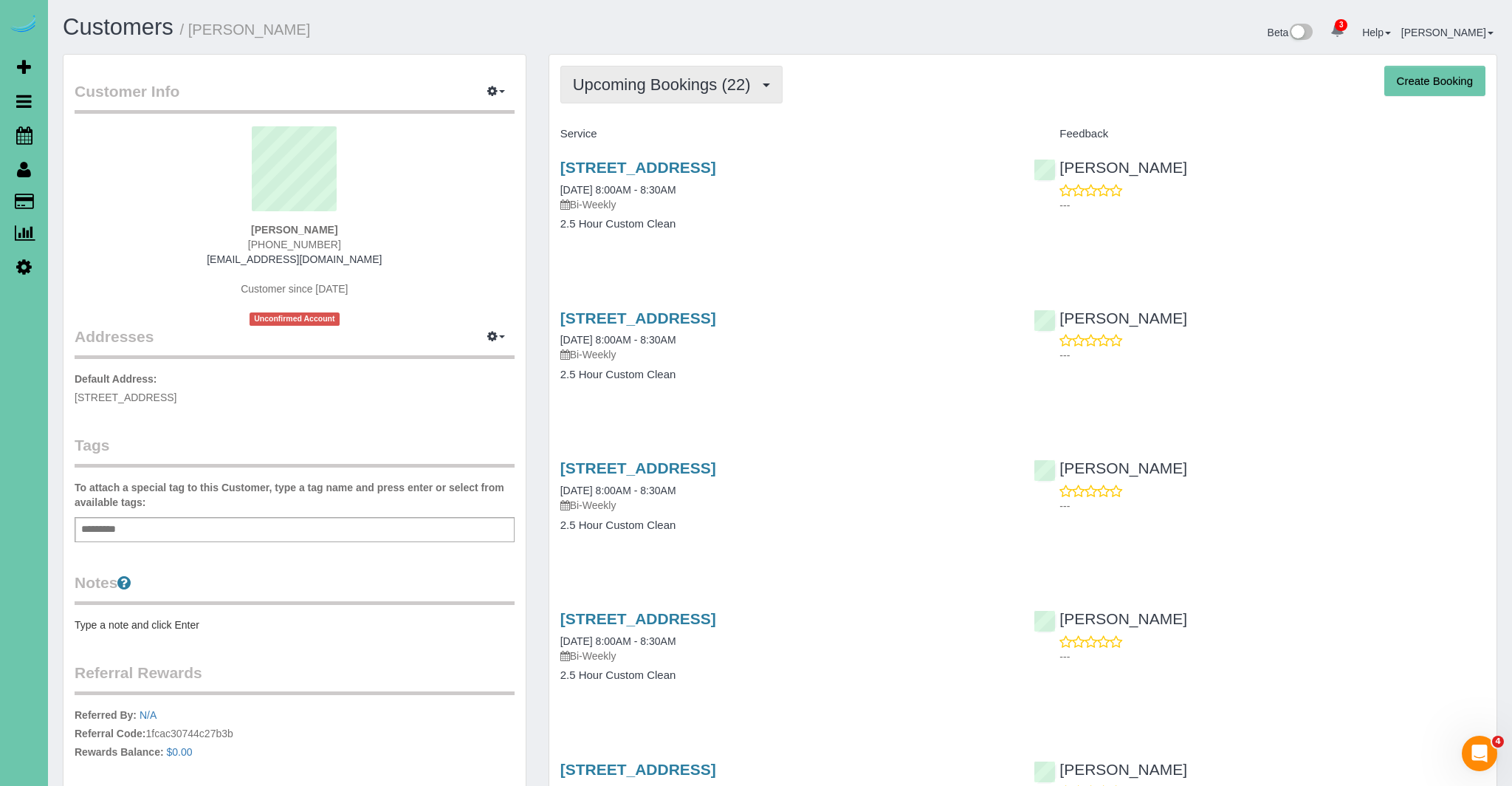
click at [681, 97] on button "Upcoming Bookings (22)" at bounding box center [672, 85] width 222 height 37
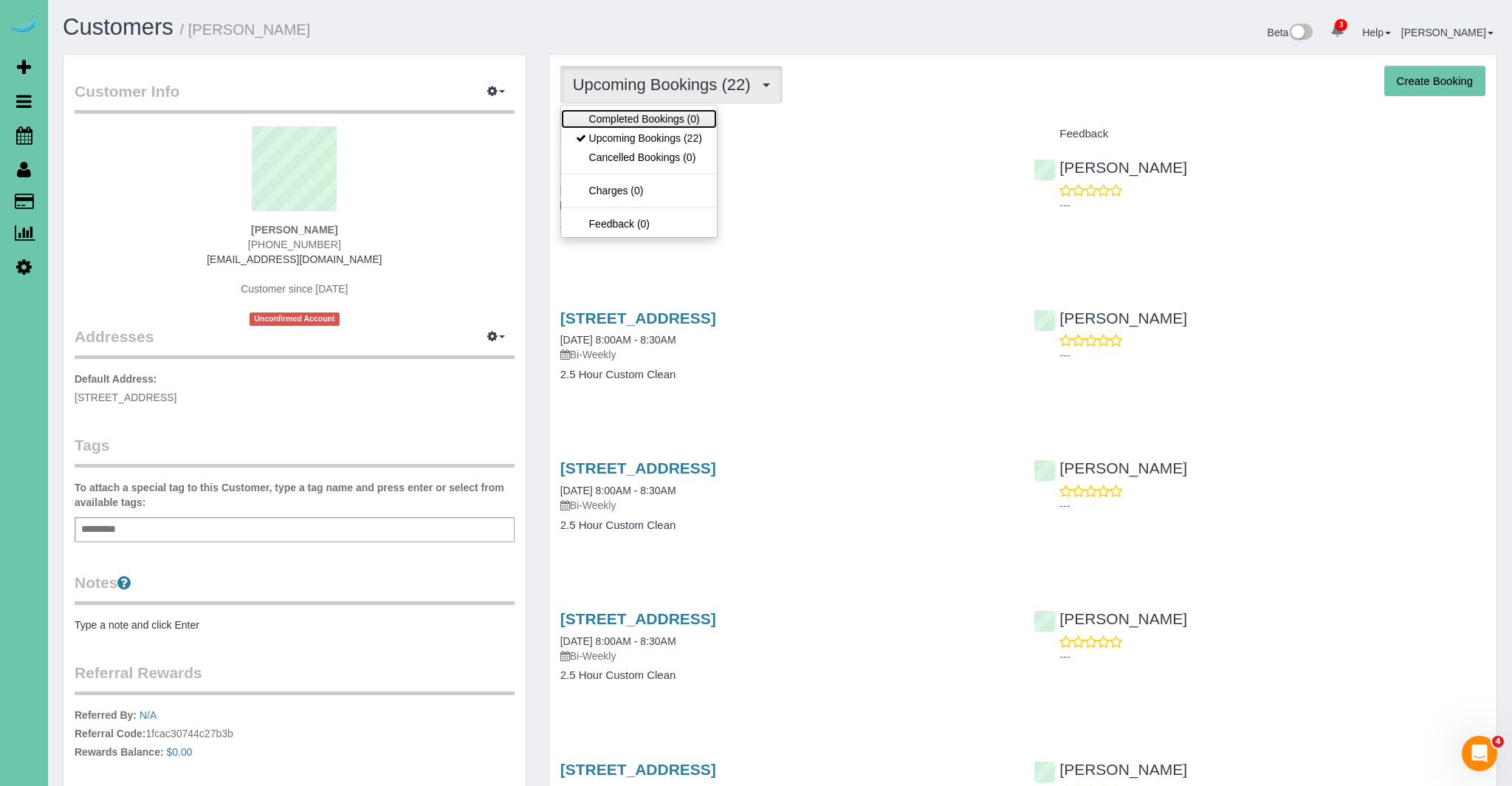
click at [646, 118] on link "Completed Bookings (0)" at bounding box center [639, 119] width 156 height 19
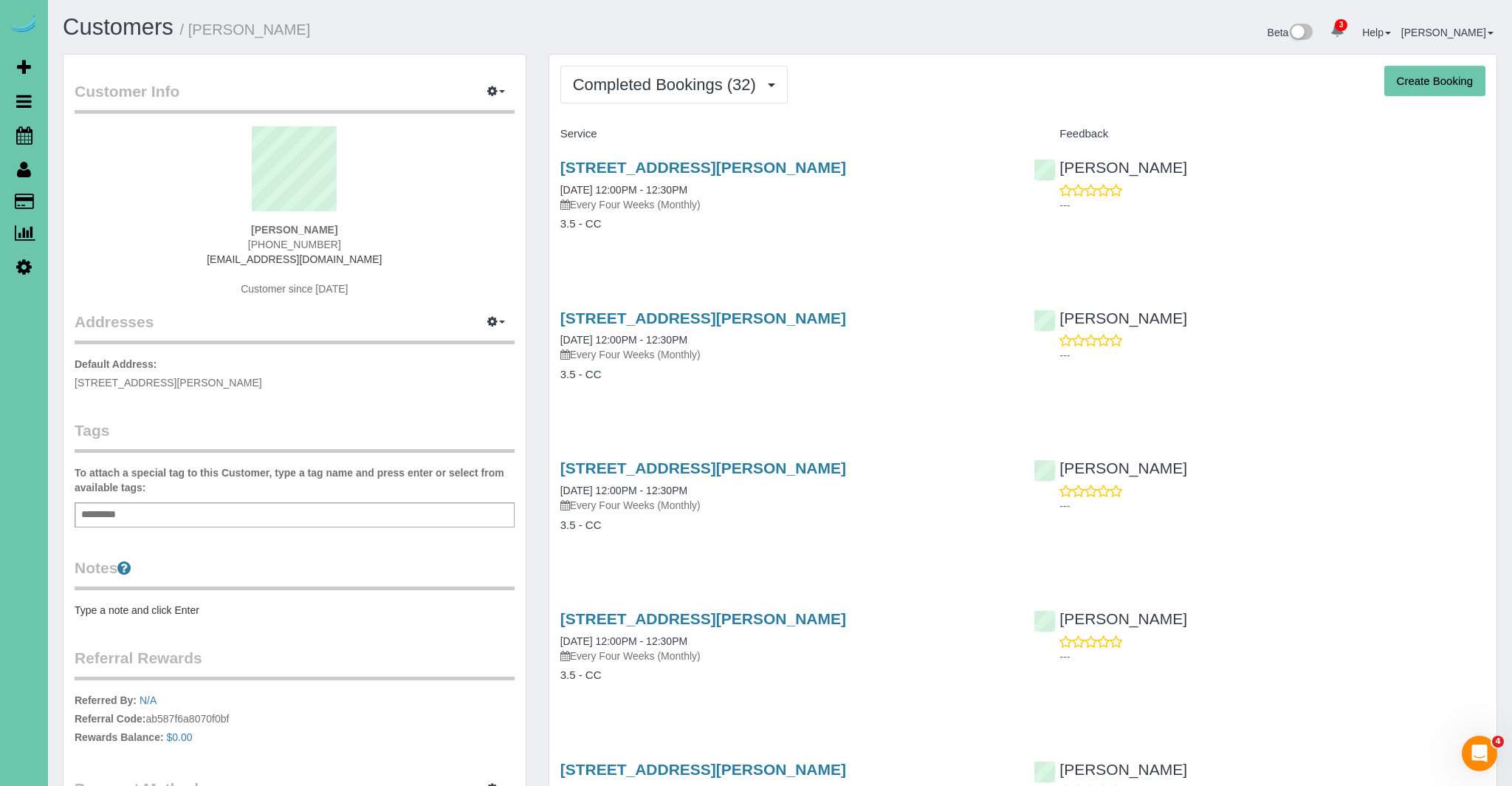
drag, startPoint x: 809, startPoint y: 181, endPoint x: 541, endPoint y: 138, distance: 271.4
click at [624, 133] on h4 "Service" at bounding box center [787, 134] width 452 height 12
drag, startPoint x: 586, startPoint y: 150, endPoint x: 889, endPoint y: 168, distance: 303.5
click at [889, 168] on div "[STREET_ADDRESS][PERSON_NAME] [DATE] 12:00PM - 12:30PM Every Four Weeks (Monthl…" at bounding box center [786, 203] width 474 height 113
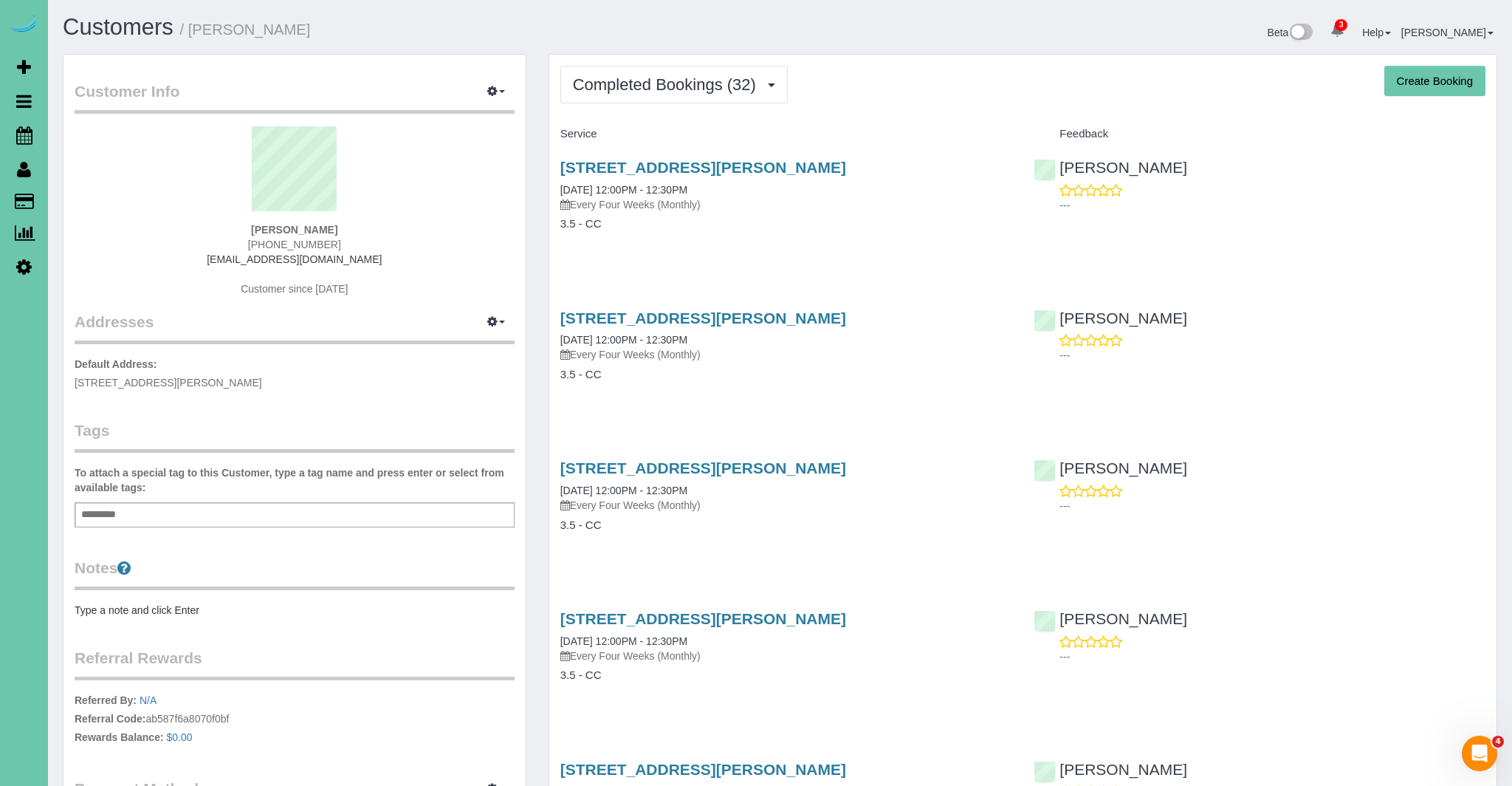
copy link "[STREET_ADDRESS][PERSON_NAME]"
